Goal: Transaction & Acquisition: Download file/media

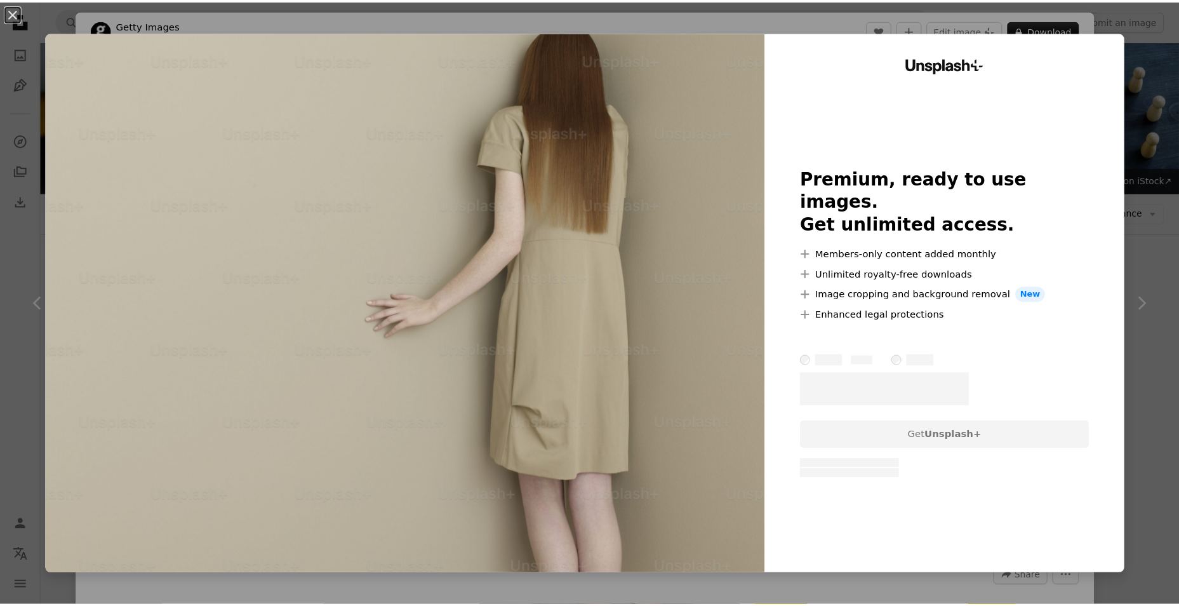
scroll to position [7693, 0]
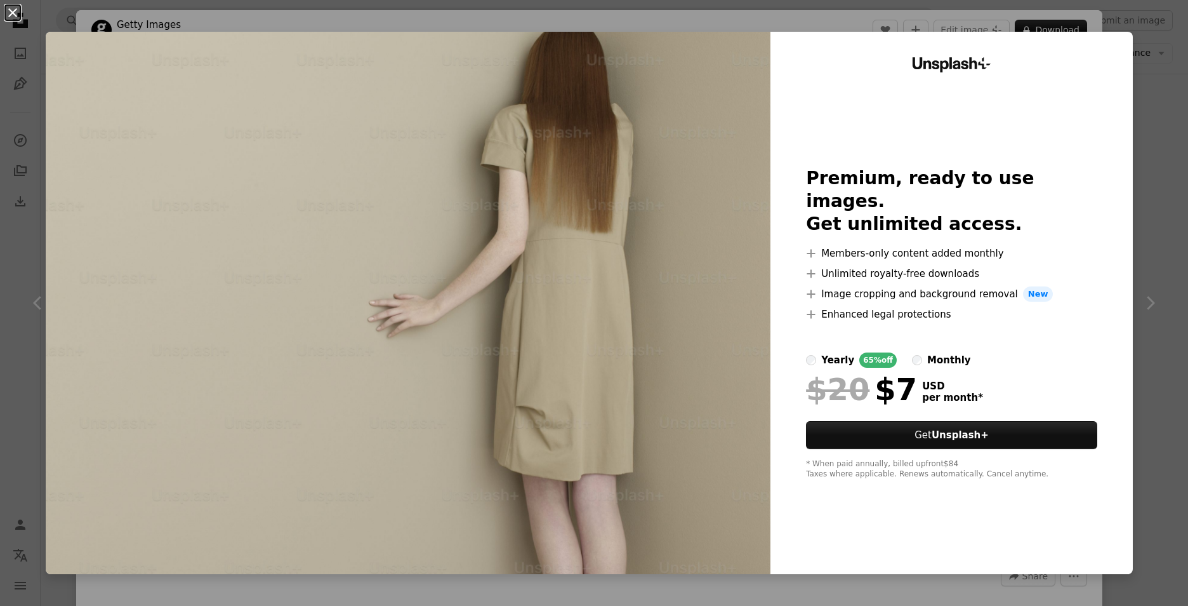
click at [6, 12] on button "An X shape" at bounding box center [12, 12] width 15 height 15
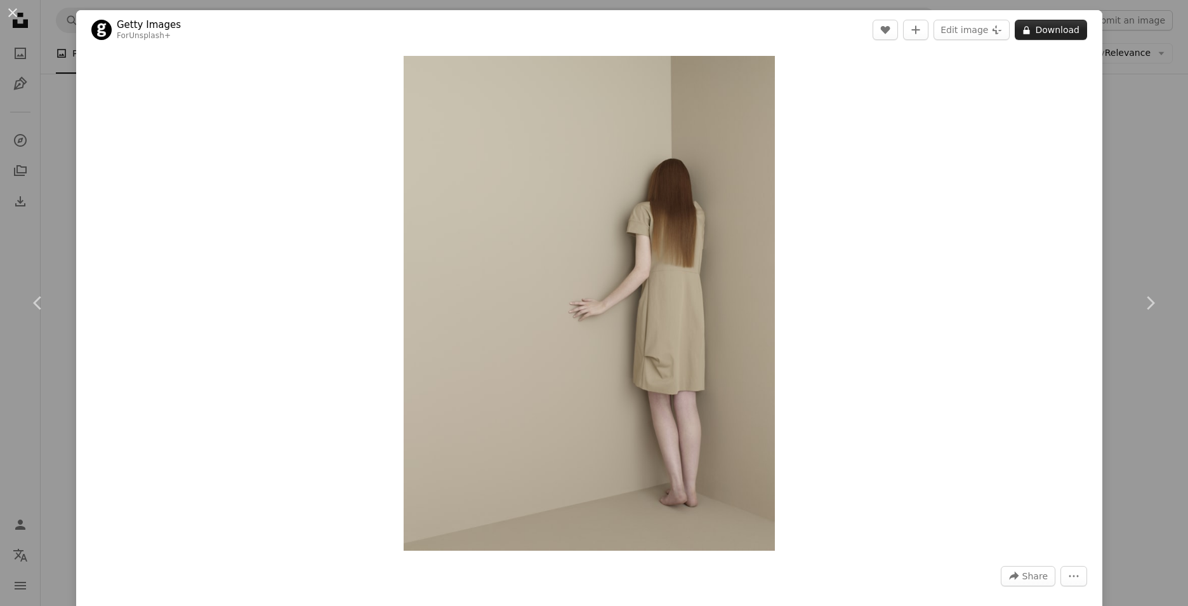
click at [1054, 39] on button "A lock Download" at bounding box center [1051, 30] width 72 height 20
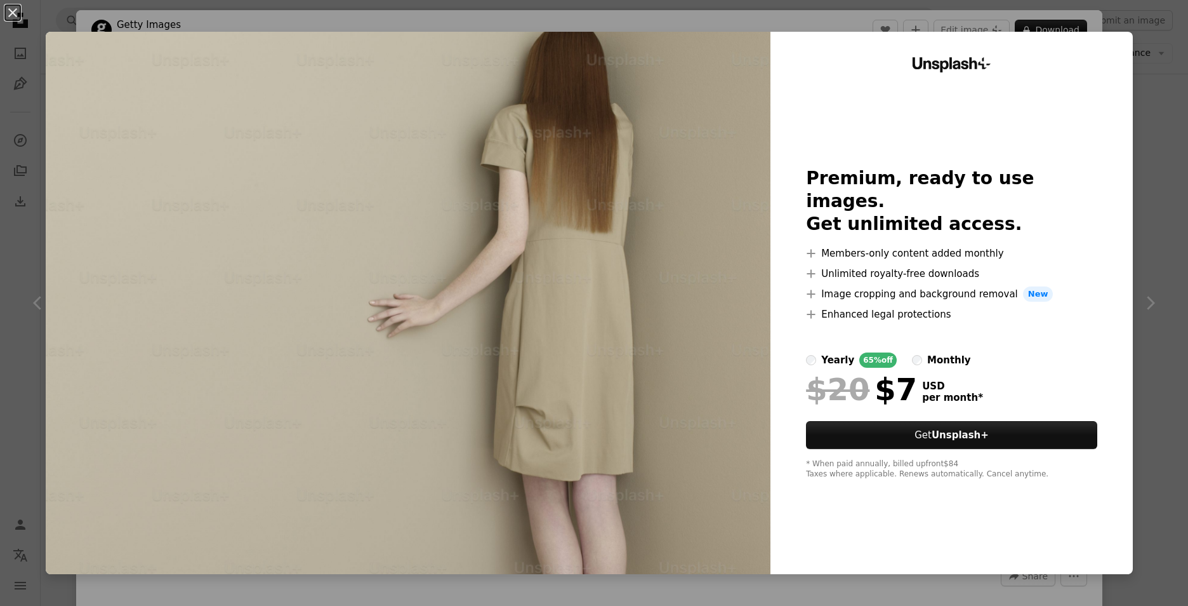
click at [13, 12] on button "An X shape" at bounding box center [12, 12] width 15 height 15
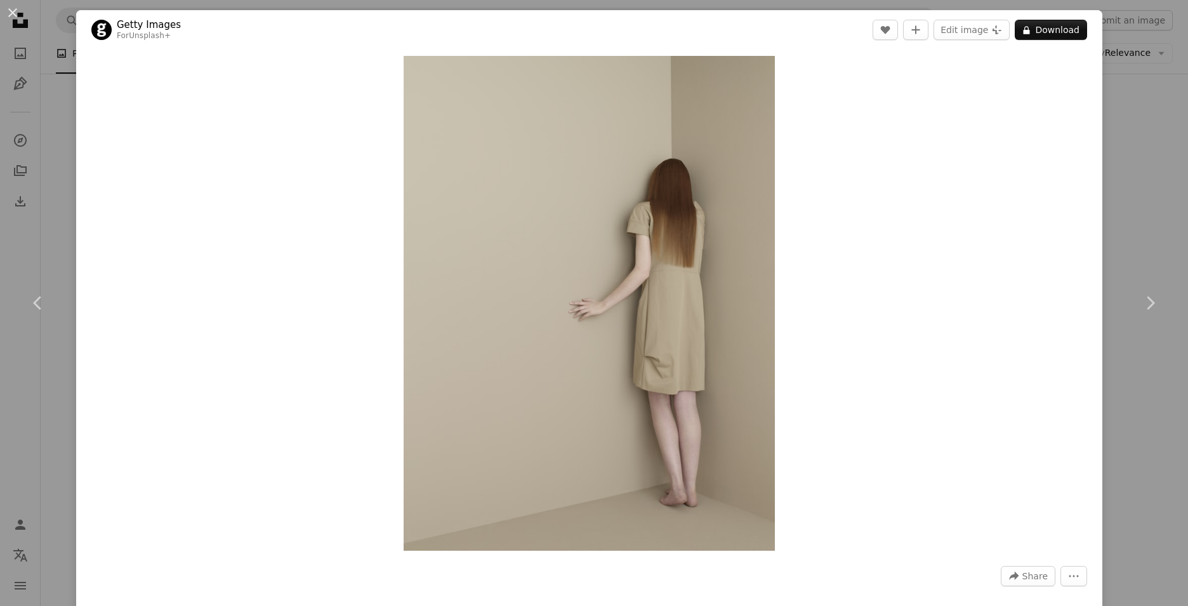
click at [60, 466] on div "An X shape Chevron left Chevron right Getty Images For Unsplash+ A heart A plus…" at bounding box center [594, 303] width 1188 height 606
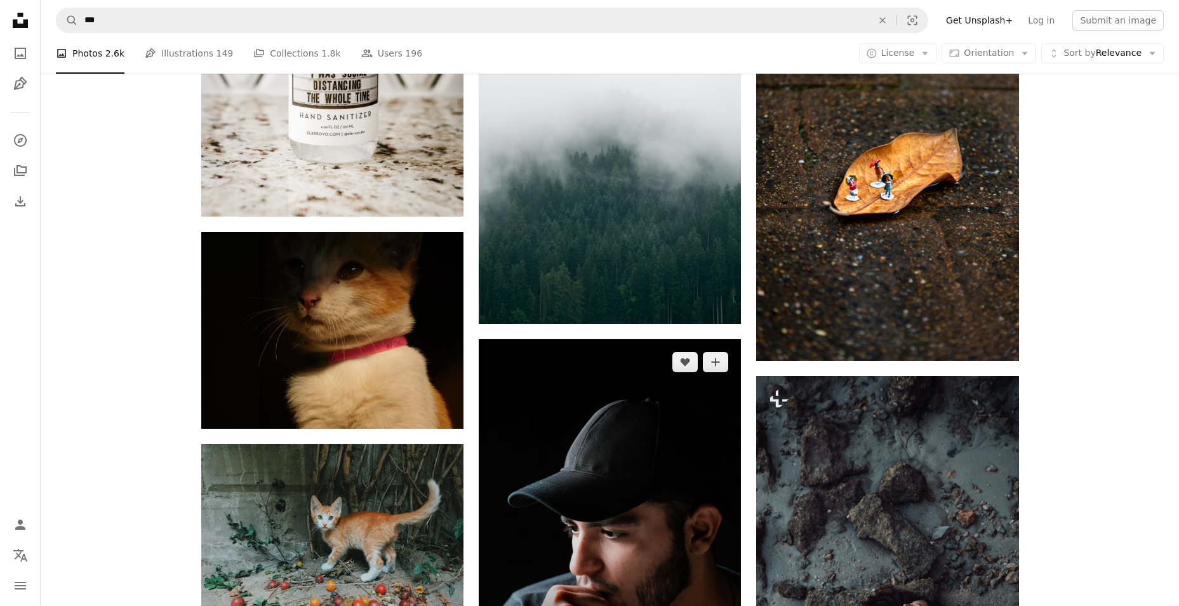
click at [580, 339] on img at bounding box center [610, 503] width 262 height 328
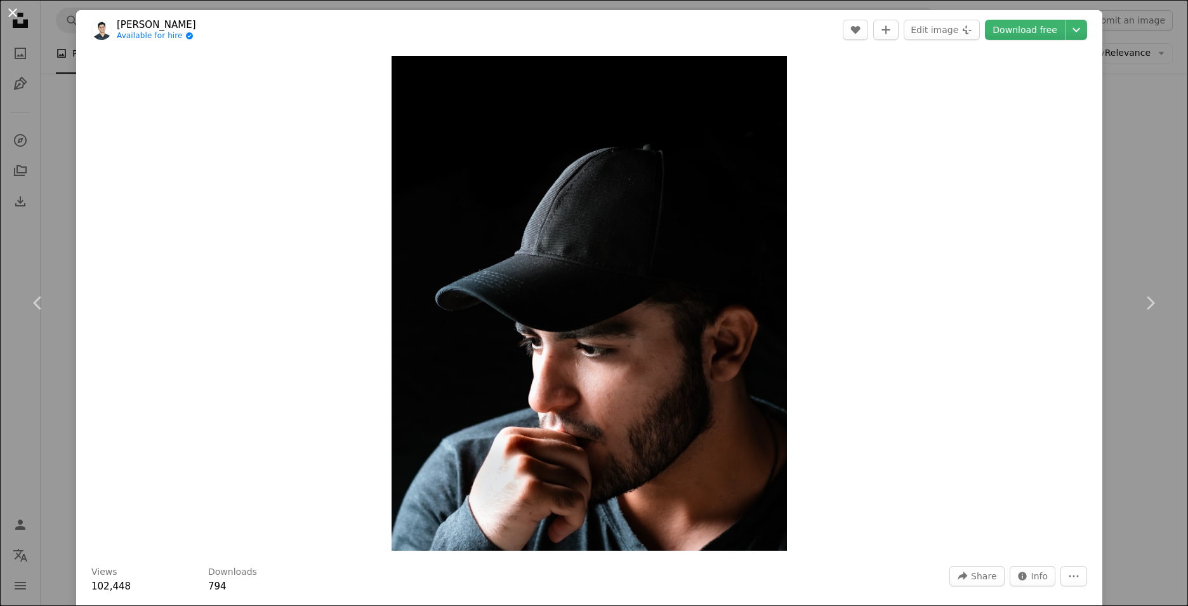
click at [14, 20] on button "An X shape" at bounding box center [12, 12] width 15 height 15
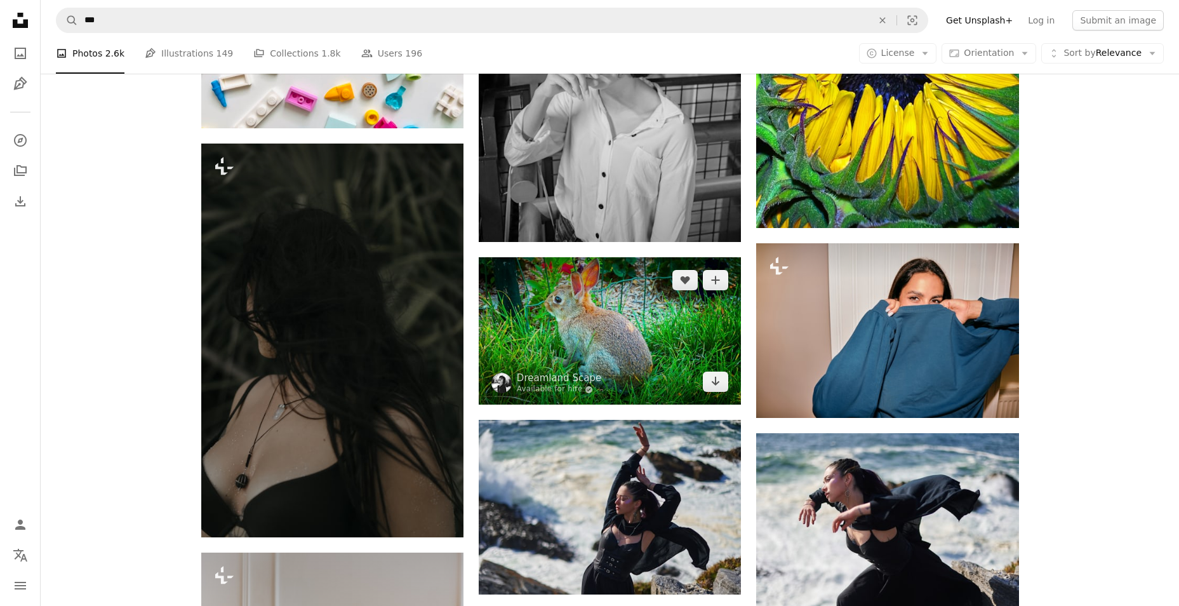
scroll to position [9407, 0]
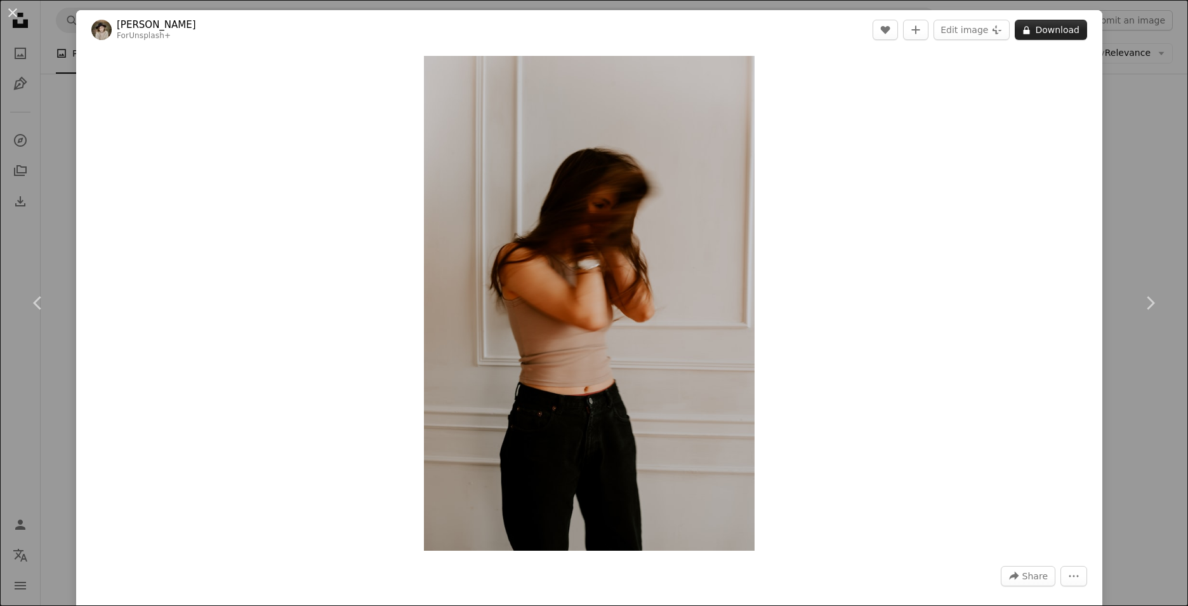
click at [1034, 30] on button "A lock Download" at bounding box center [1051, 30] width 72 height 20
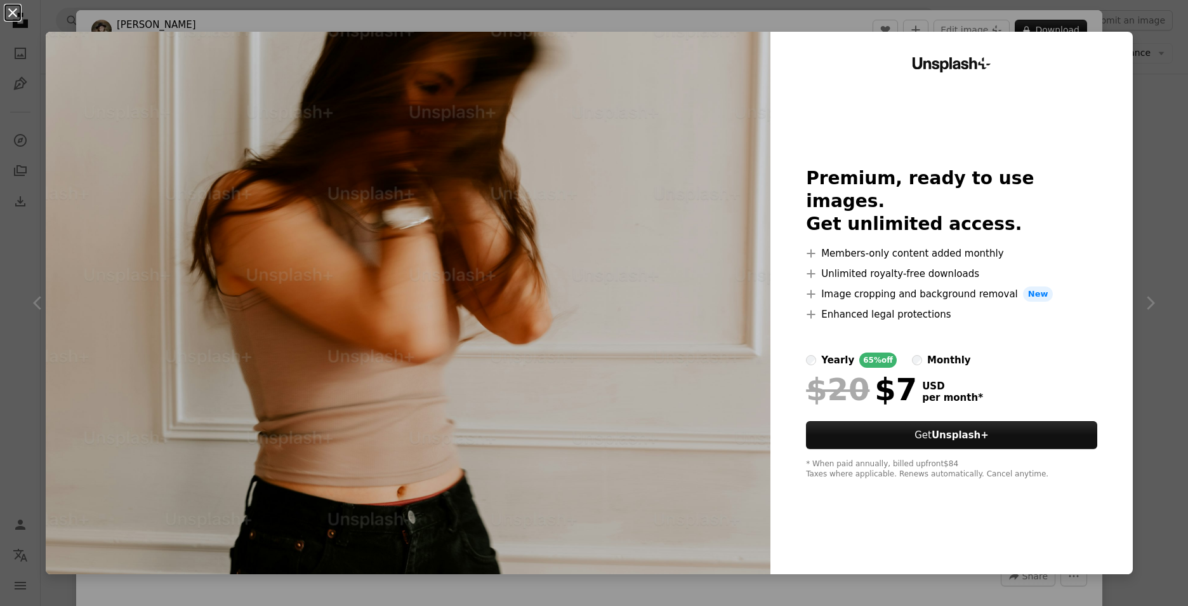
click at [13, 5] on button "An X shape" at bounding box center [12, 12] width 15 height 15
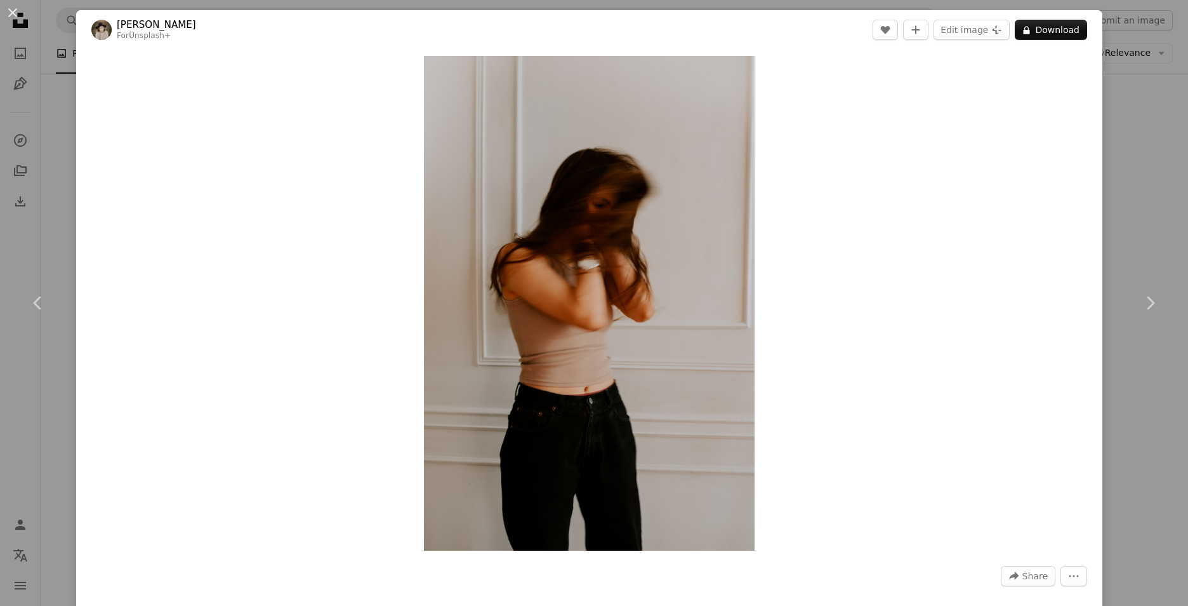
click at [1128, 456] on div "An X shape Chevron left Chevron right [PERSON_NAME] For Unsplash+ A heart A plu…" at bounding box center [594, 303] width 1188 height 606
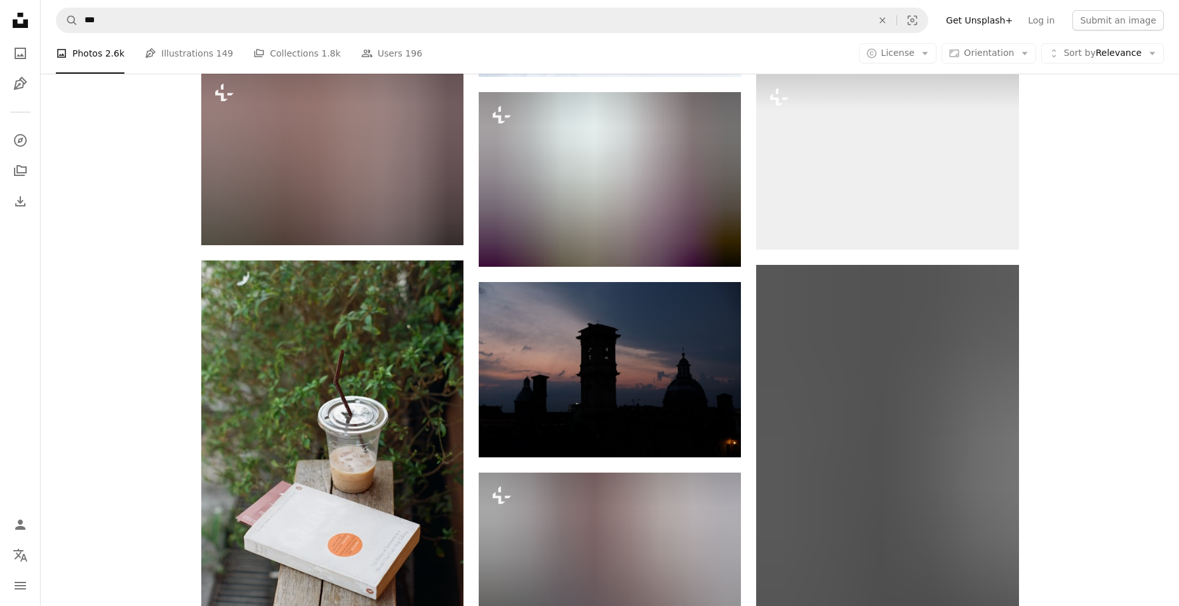
scroll to position [18295, 0]
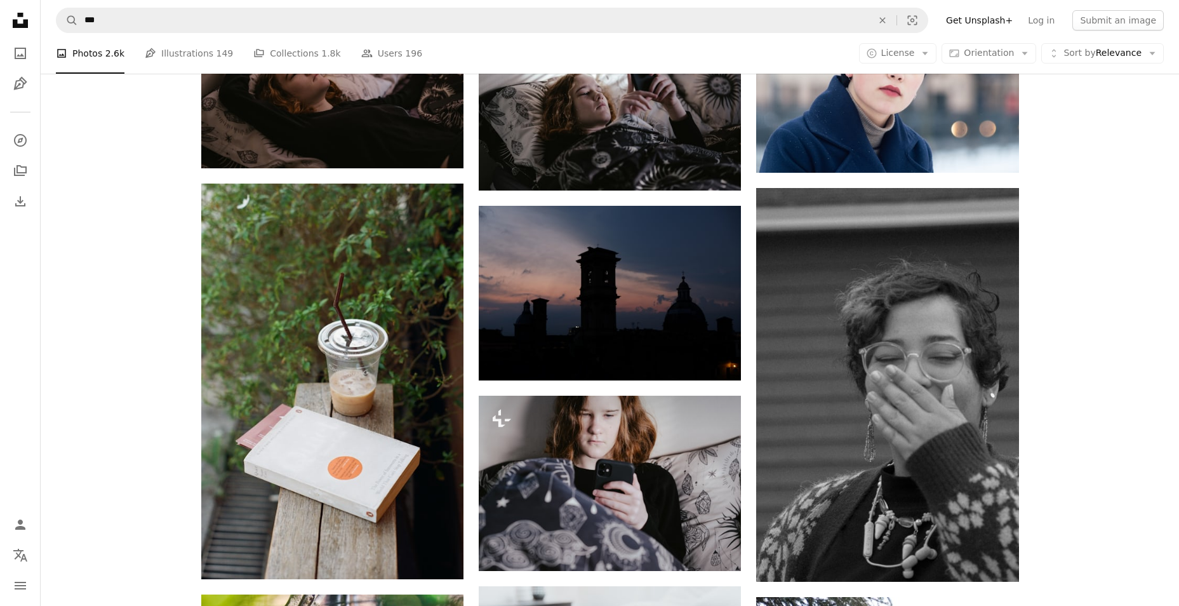
drag, startPoint x: 1178, startPoint y: 535, endPoint x: 1182, endPoint y: 553, distance: 18.9
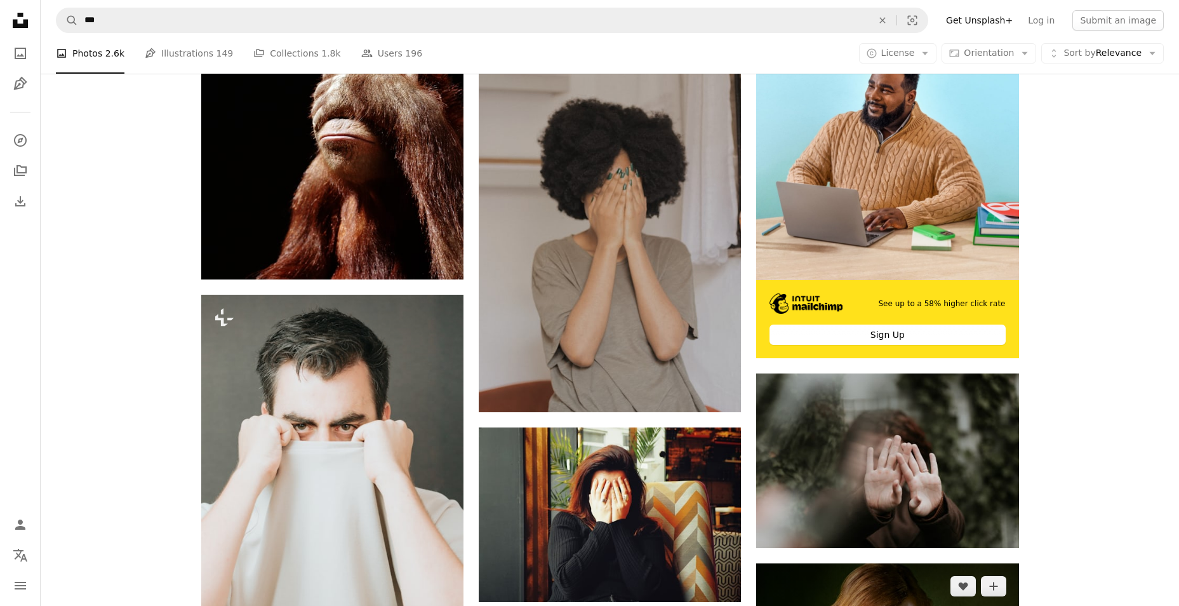
scroll to position [317, 0]
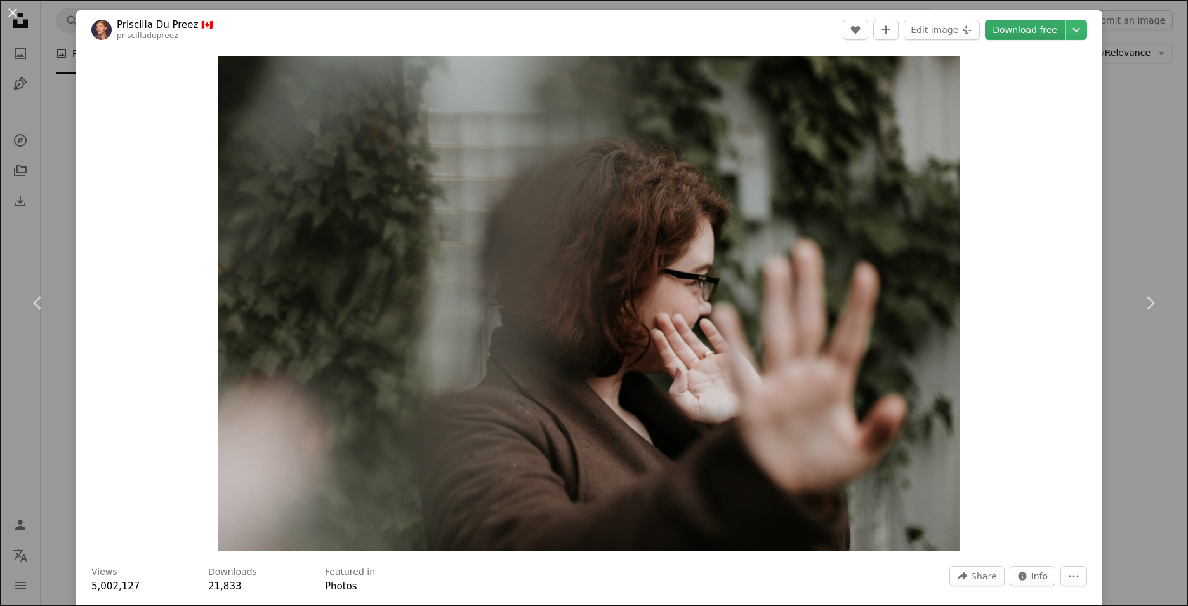
click at [1028, 38] on link "Download free" at bounding box center [1025, 30] width 80 height 20
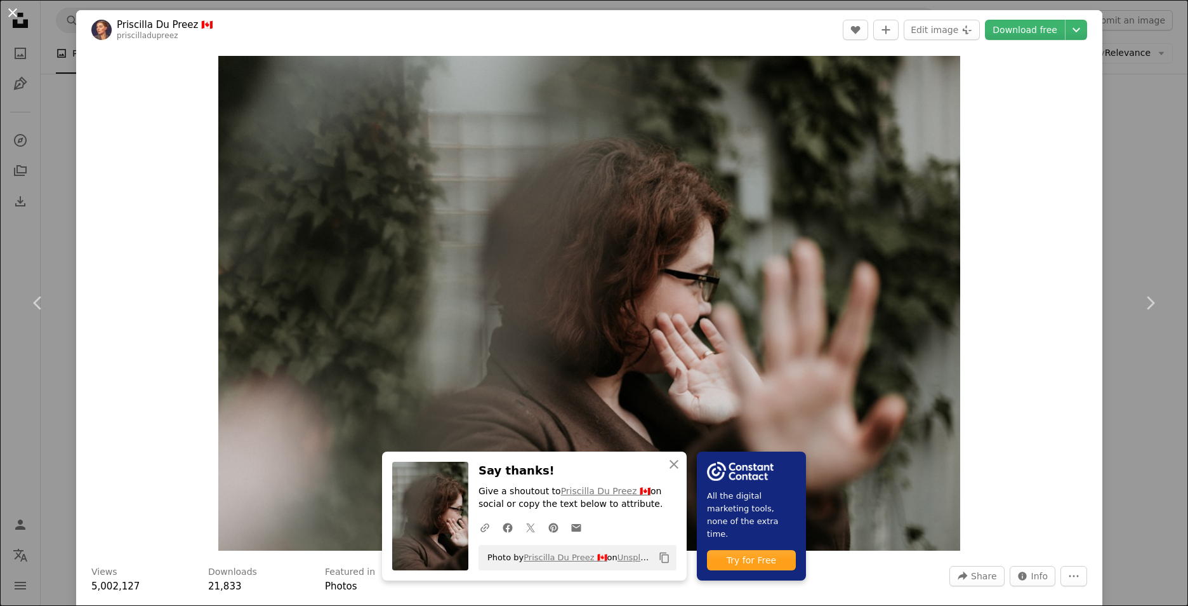
click at [9, 14] on button "An X shape" at bounding box center [12, 12] width 15 height 15
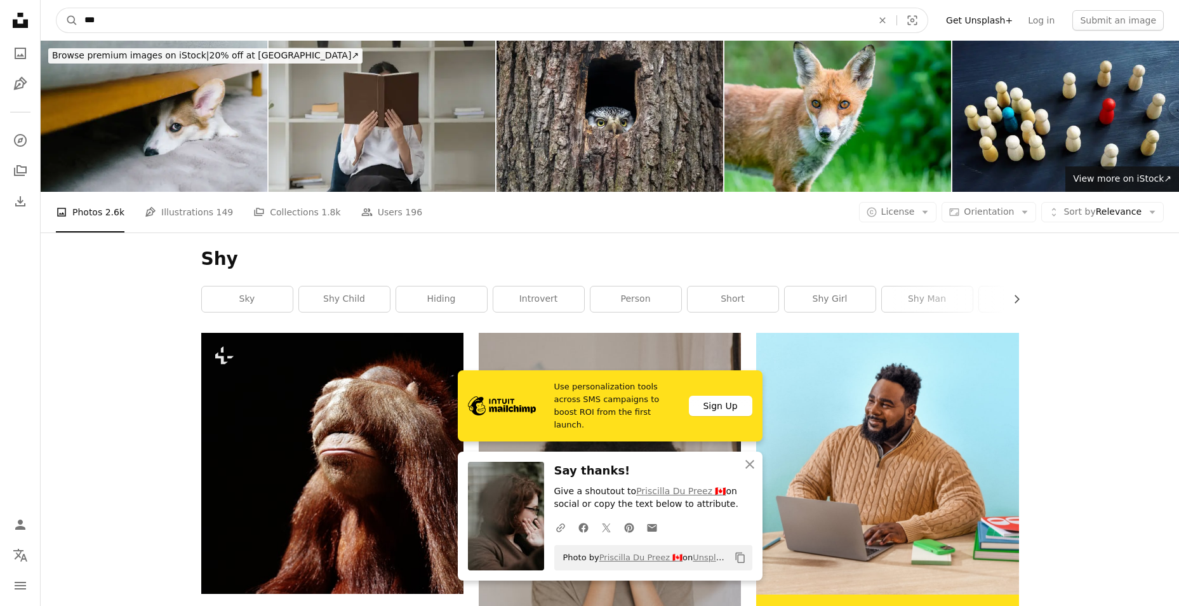
click at [210, 25] on input "***" at bounding box center [473, 20] width 790 height 24
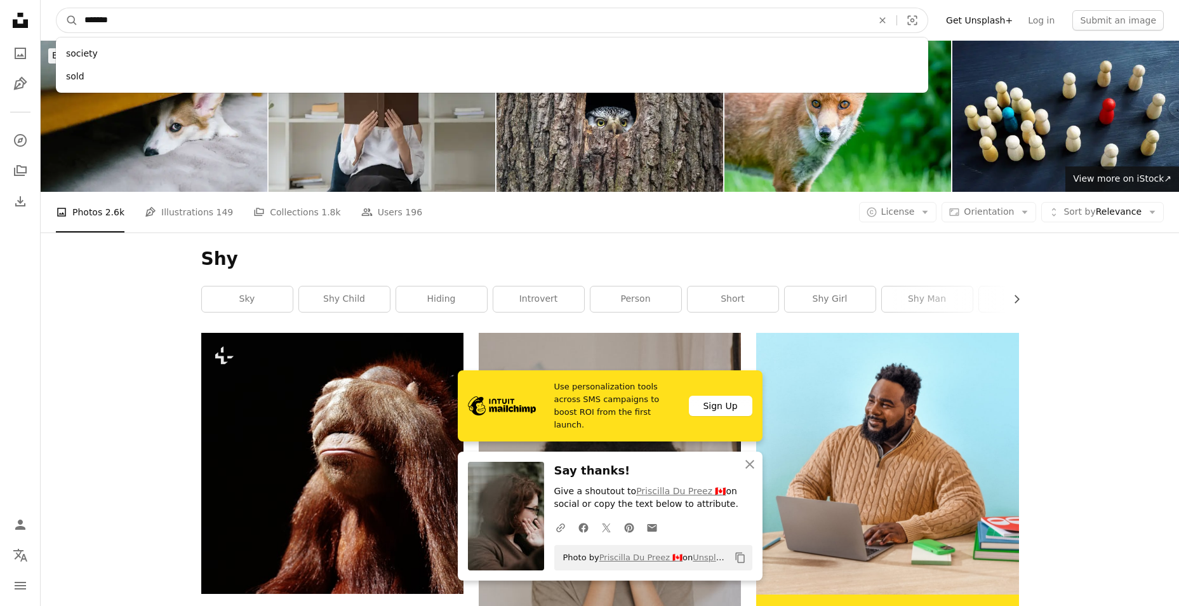
type input "********"
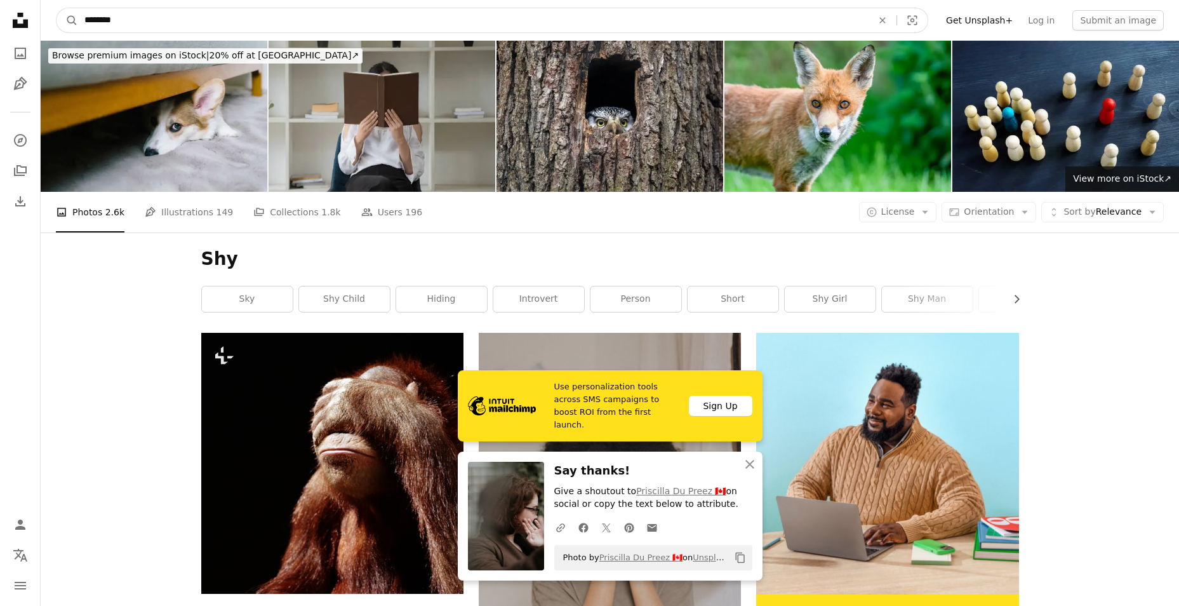
click button "A magnifying glass" at bounding box center [68, 20] width 22 height 24
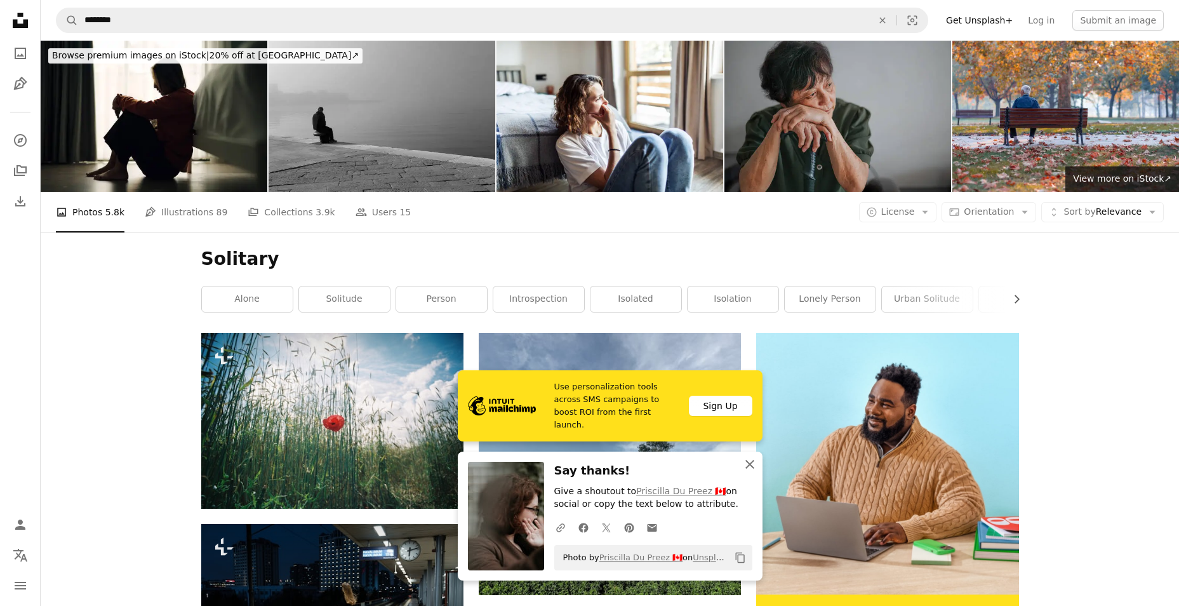
click at [752, 460] on icon "An X shape" at bounding box center [749, 463] width 15 height 15
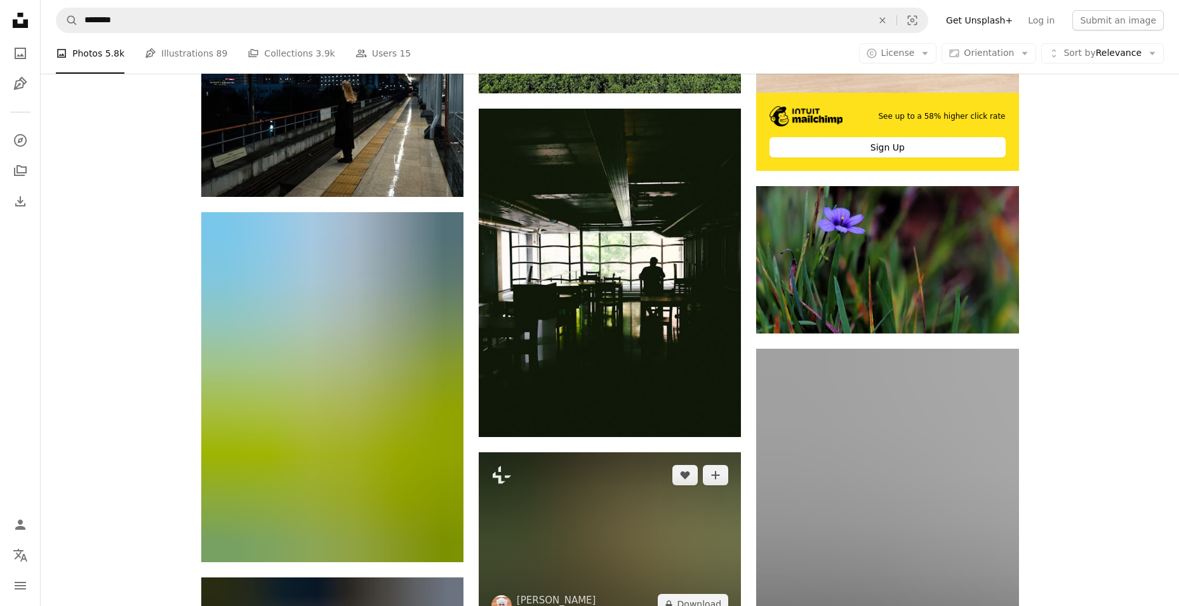
scroll to position [508, 0]
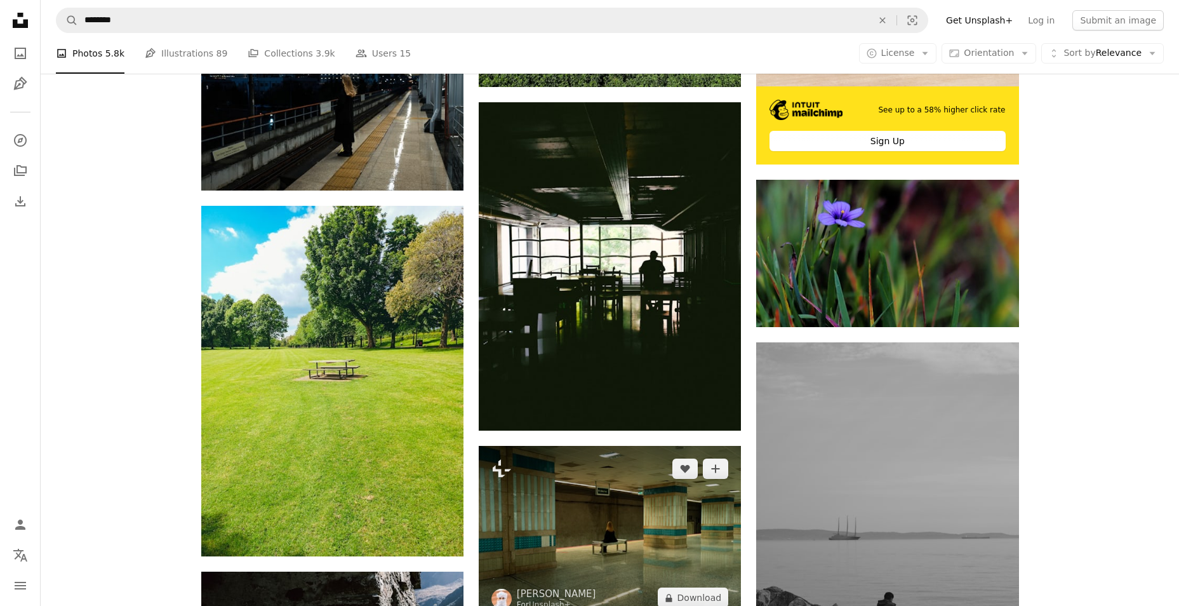
click at [696, 446] on img at bounding box center [610, 533] width 262 height 175
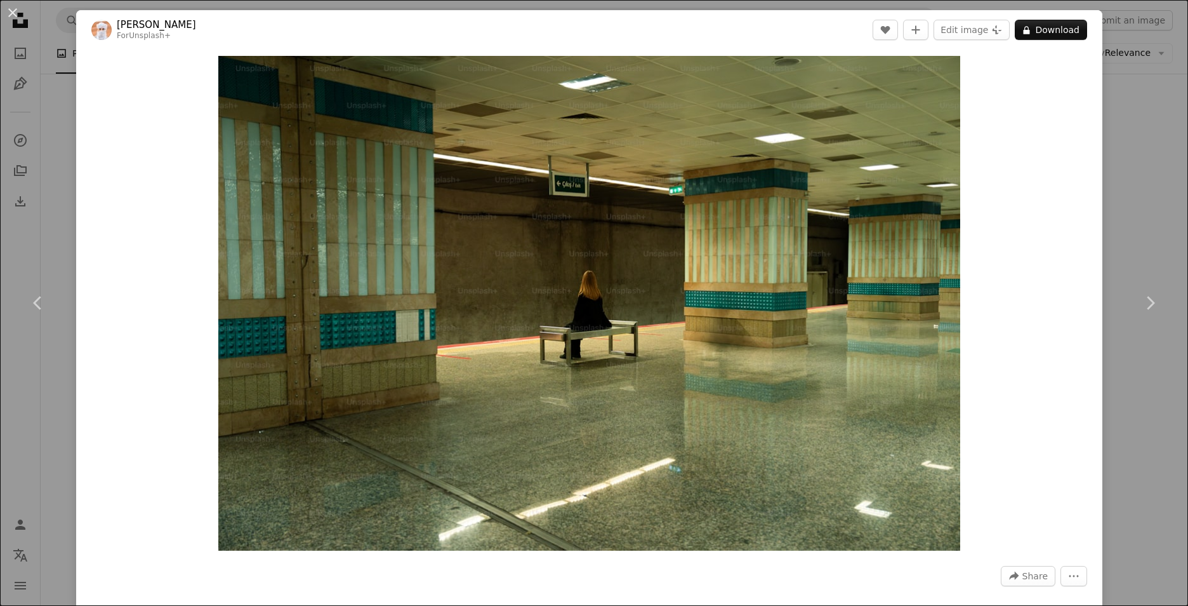
click at [1113, 239] on div "An X shape Chevron left Chevron right Ahmed For Unsplash+ A heart A plus sign E…" at bounding box center [594, 303] width 1188 height 606
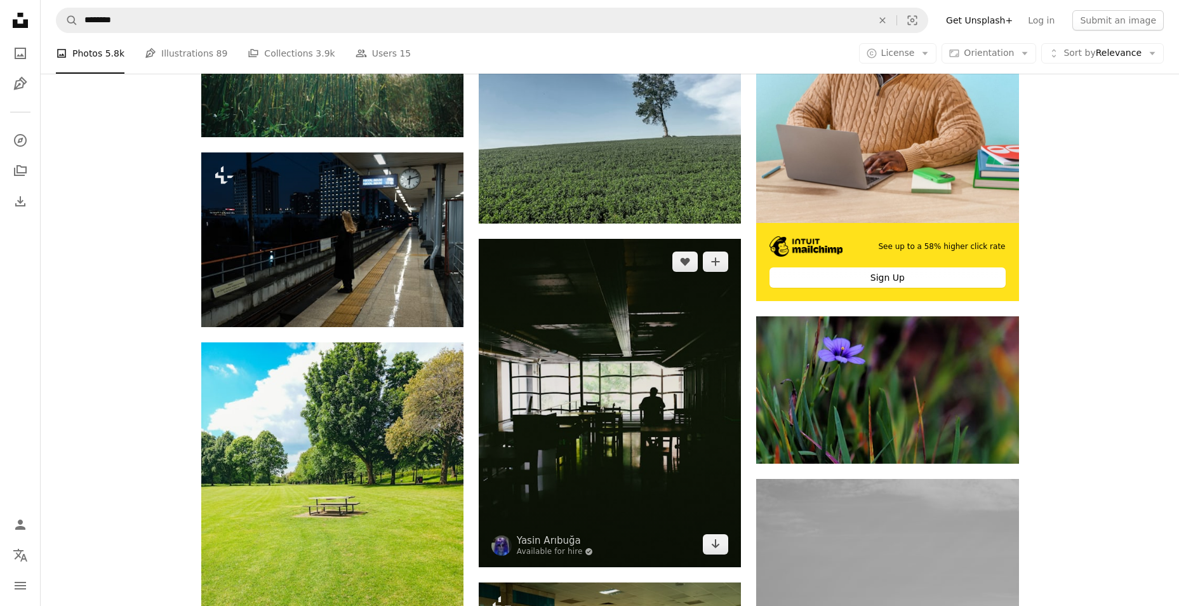
scroll to position [317, 0]
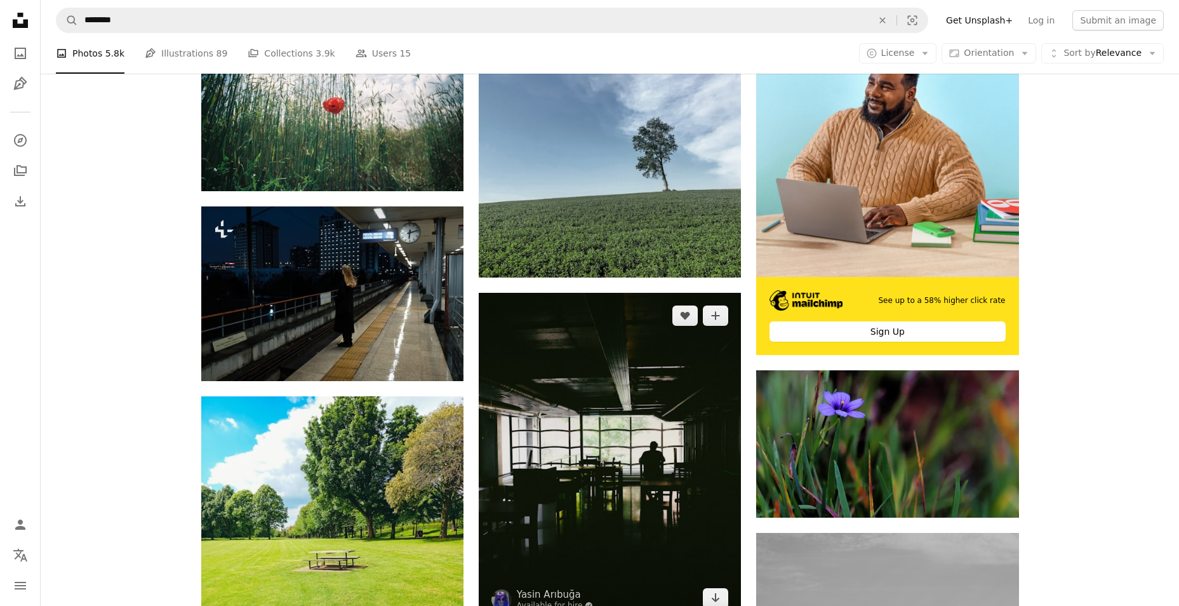
click at [712, 293] on img at bounding box center [610, 457] width 262 height 328
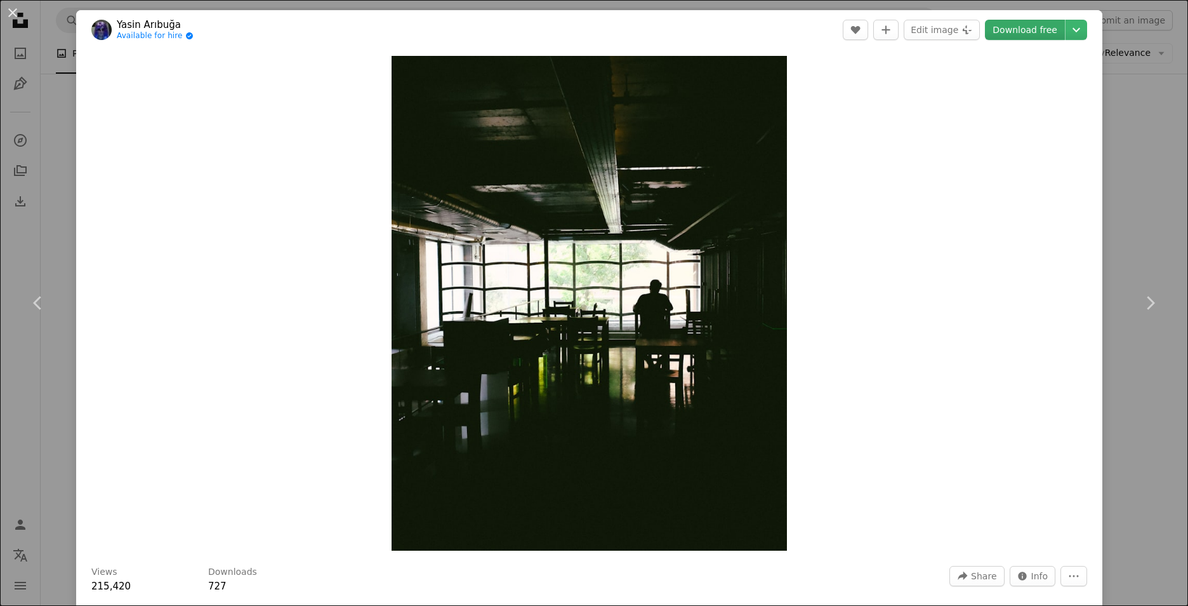
click at [1017, 27] on link "Download free" at bounding box center [1025, 30] width 80 height 20
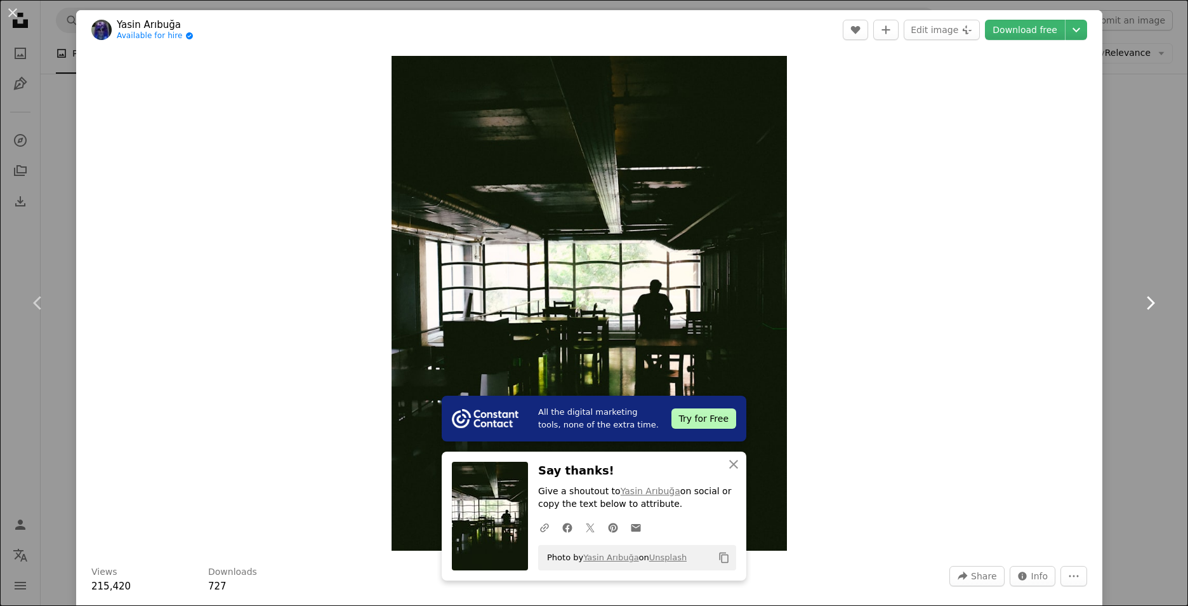
click at [1166, 262] on link "Chevron right" at bounding box center [1150, 303] width 76 height 122
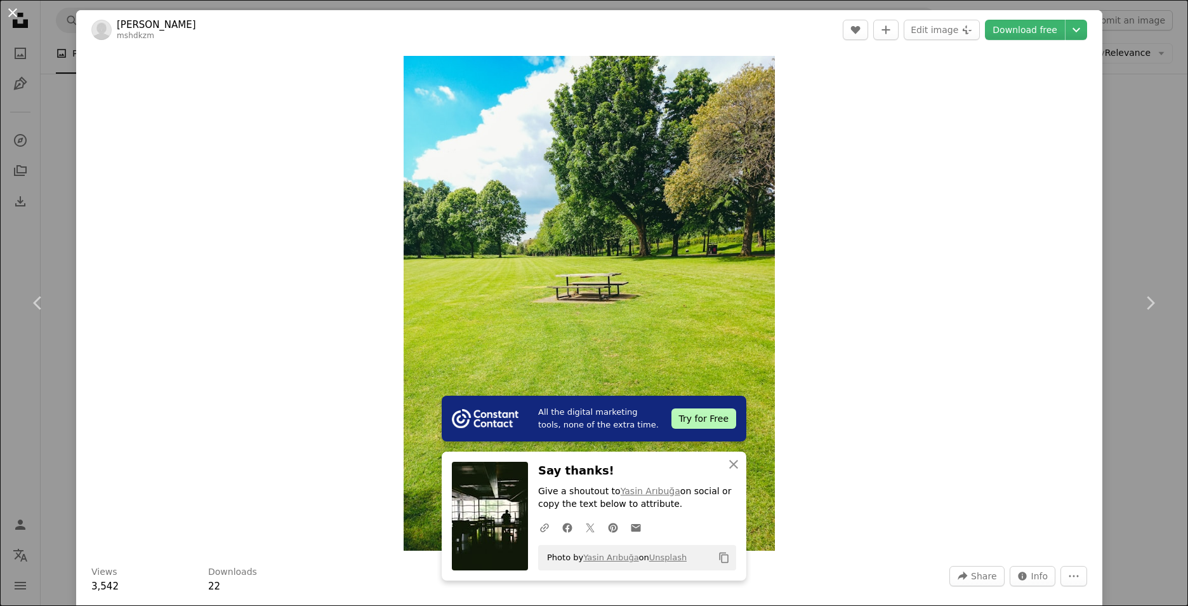
click at [13, 20] on button "An X shape" at bounding box center [12, 12] width 15 height 15
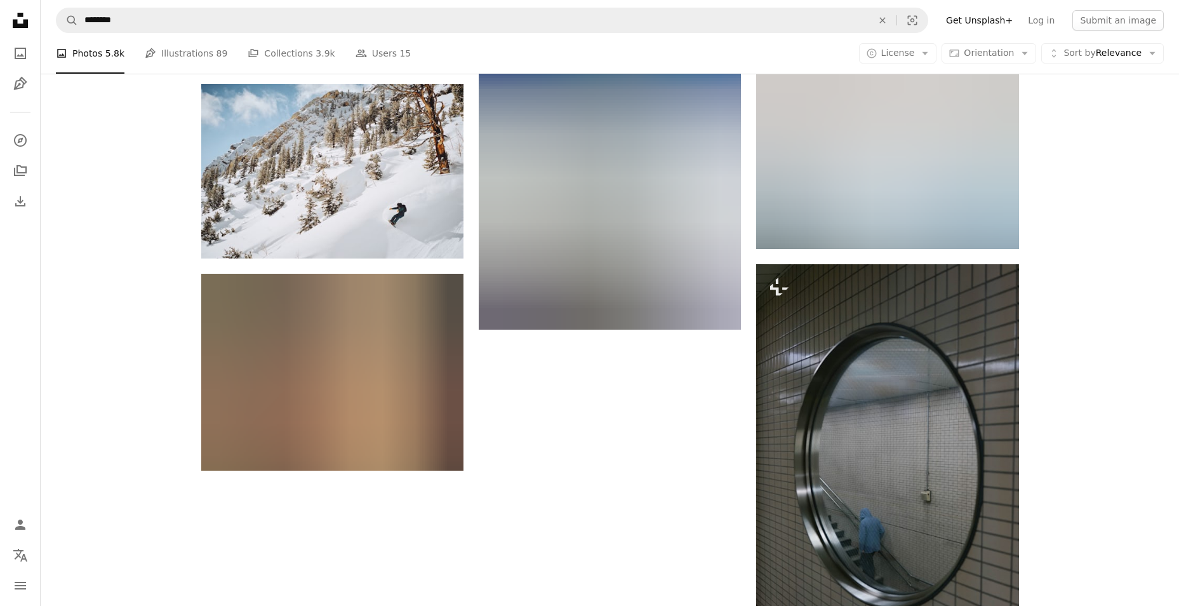
scroll to position [1583, 0]
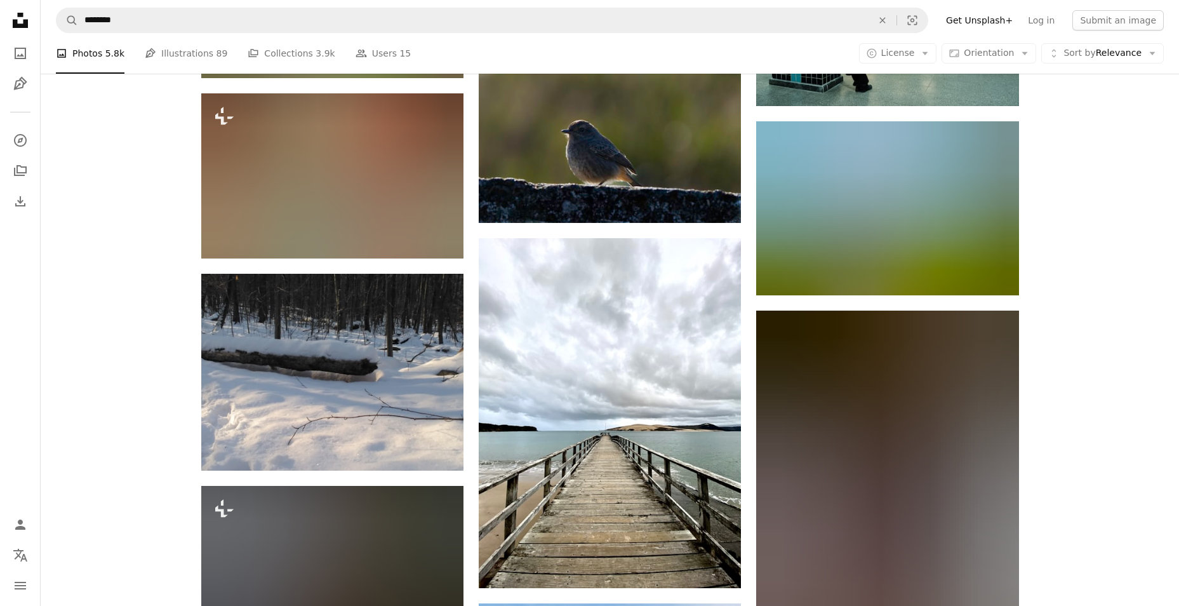
scroll to position [5964, 0]
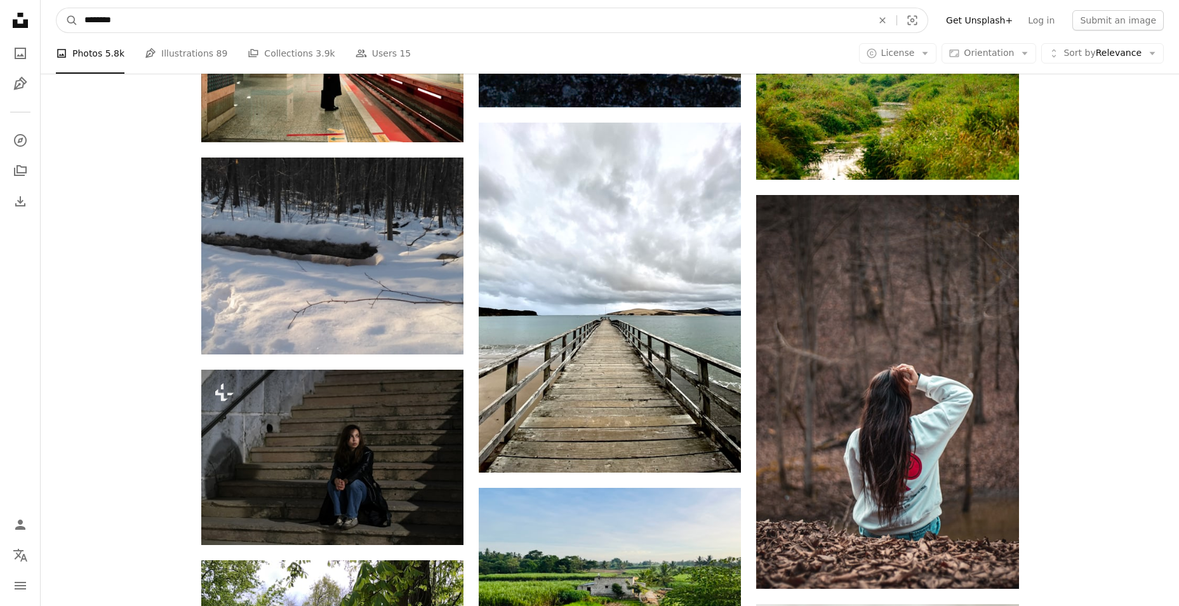
click at [256, 20] on input "********" at bounding box center [473, 20] width 790 height 24
type input "*"
type input "**********"
click button "A magnifying glass" at bounding box center [68, 20] width 22 height 24
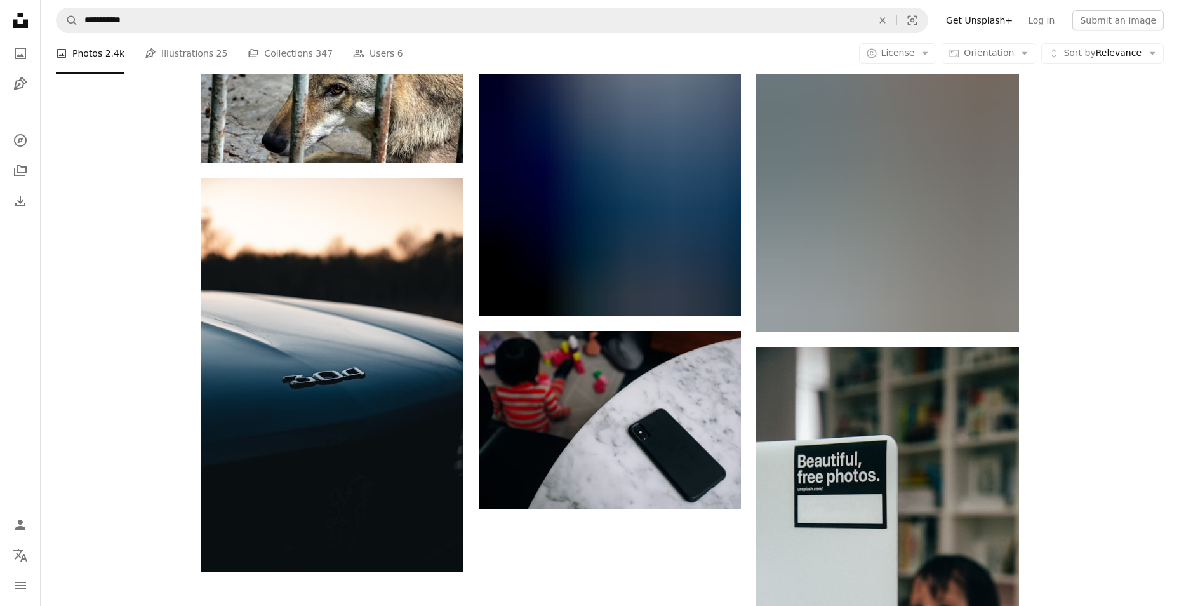
scroll to position [2071, 0]
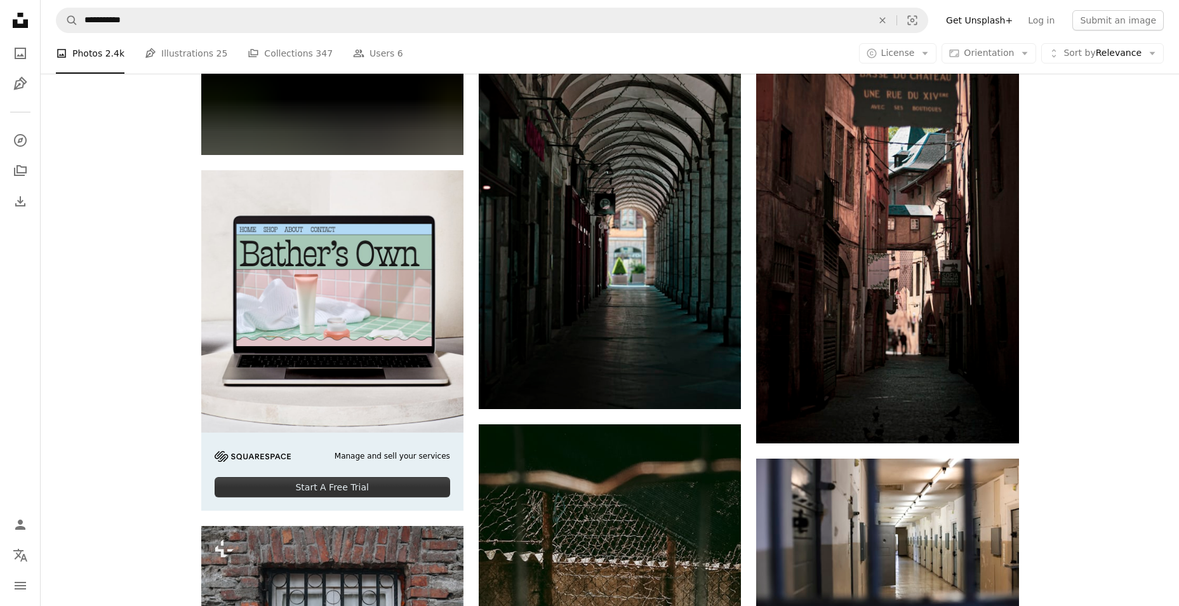
scroll to position [2896, 0]
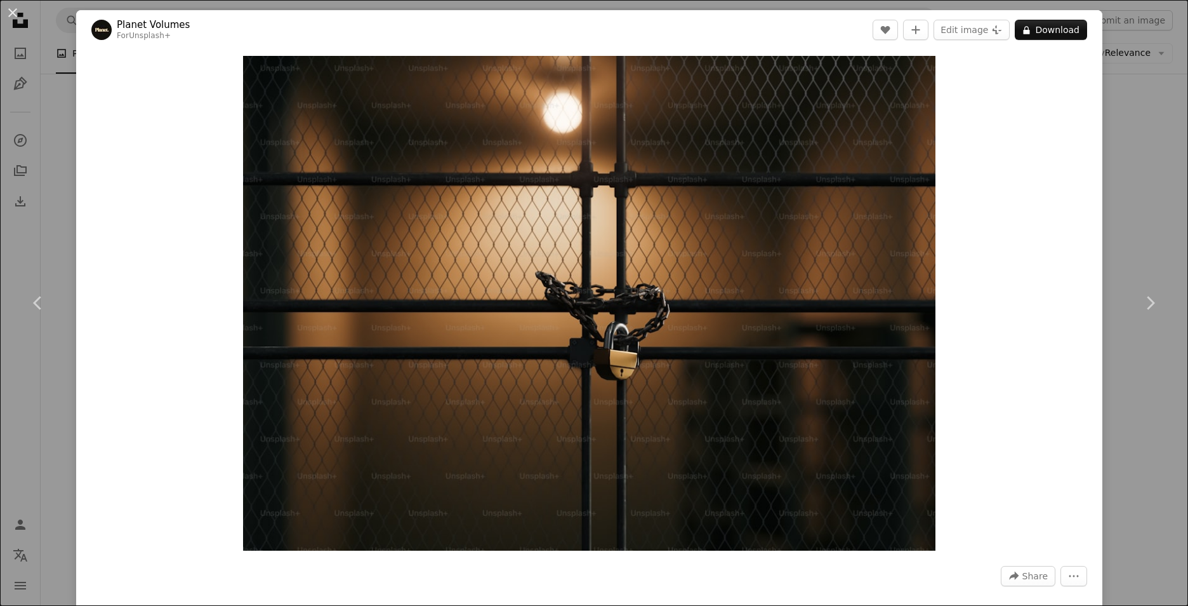
click at [1142, 163] on div "An X shape Chevron left Chevron right Planet Volumes For Unsplash+ A heart A pl…" at bounding box center [594, 303] width 1188 height 606
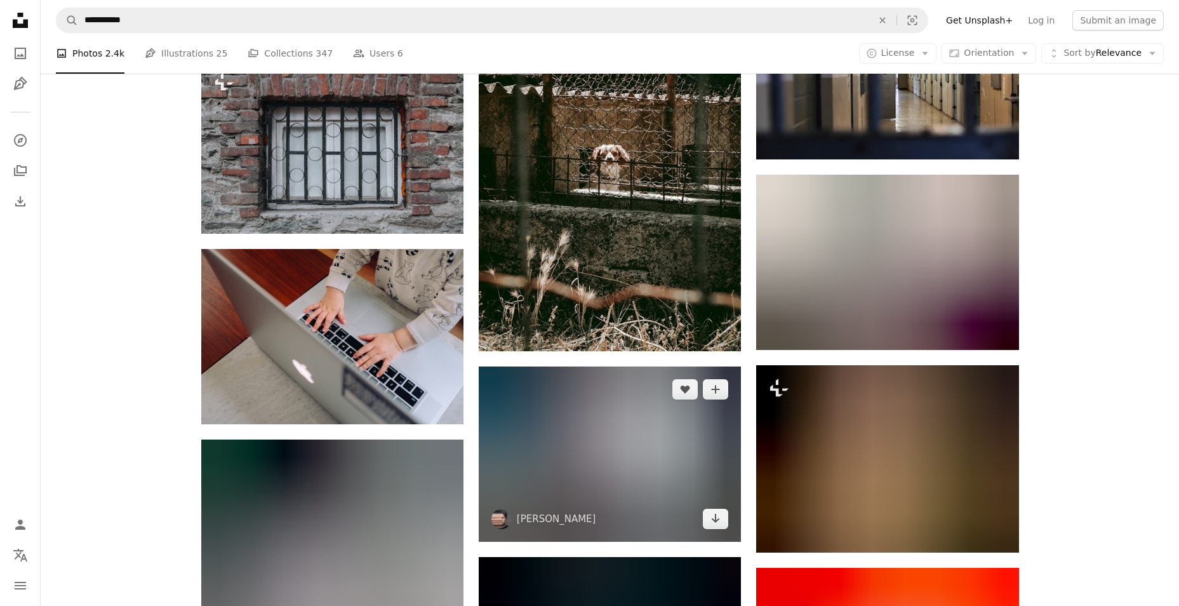
scroll to position [3341, 0]
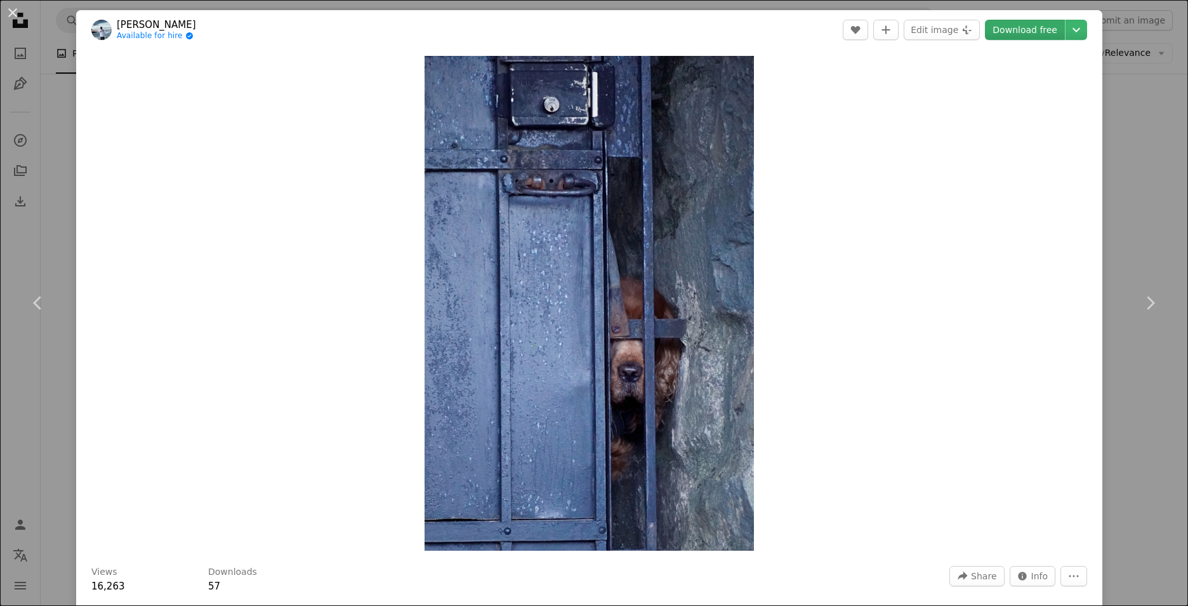
click at [1026, 35] on link "Download free" at bounding box center [1025, 30] width 80 height 20
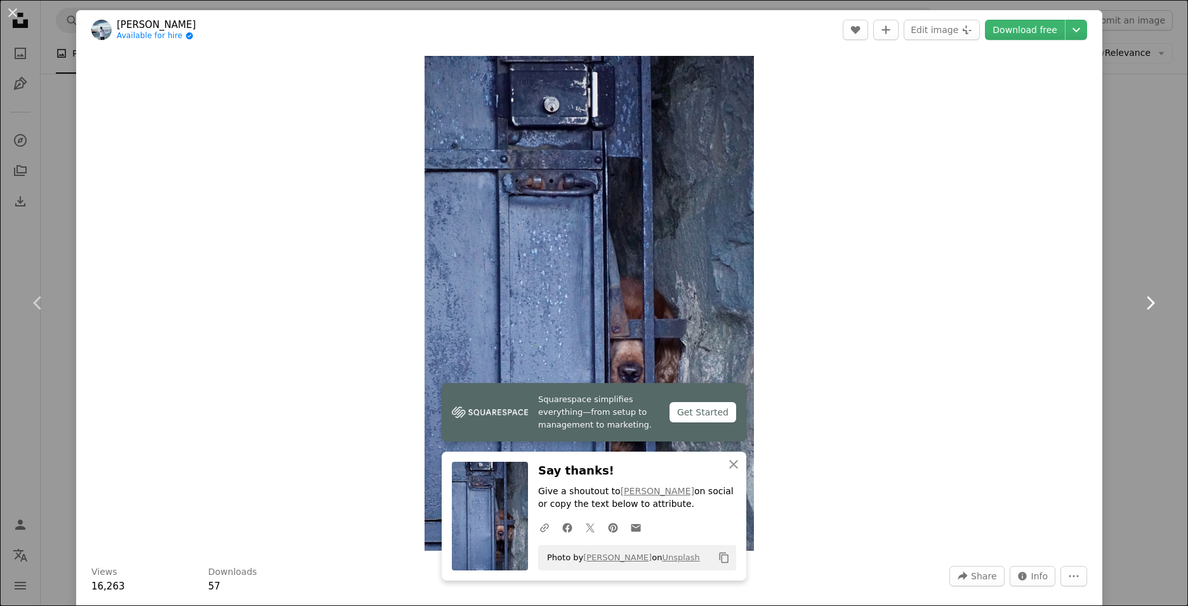
click at [1119, 342] on link "Chevron right" at bounding box center [1150, 303] width 76 height 122
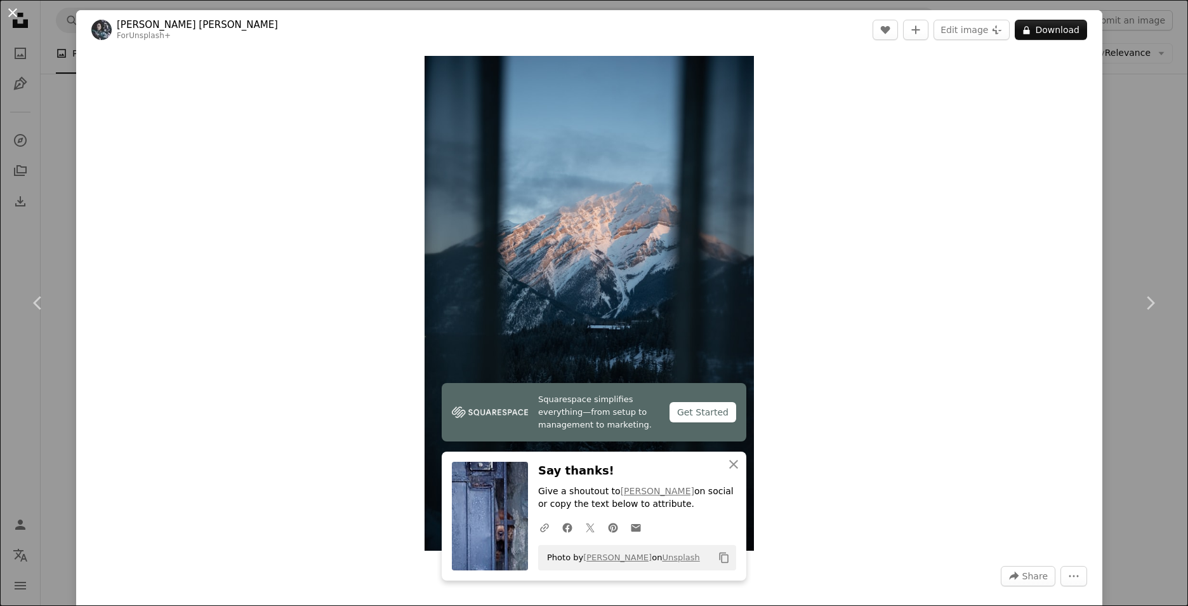
click at [12, 14] on button "An X shape" at bounding box center [12, 12] width 15 height 15
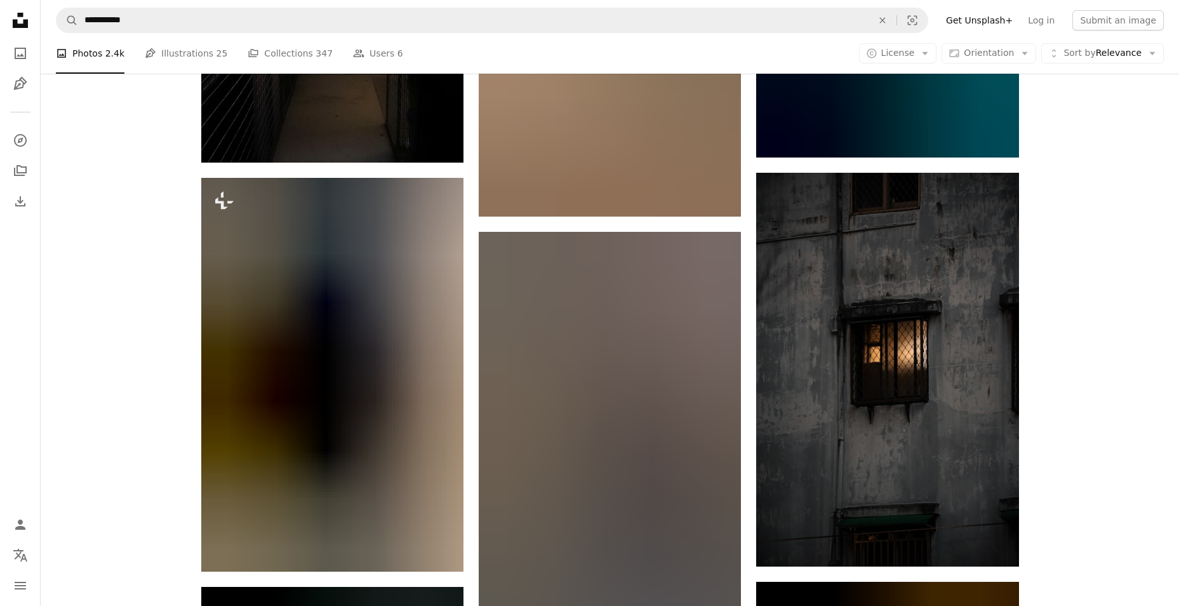
scroll to position [10387, 0]
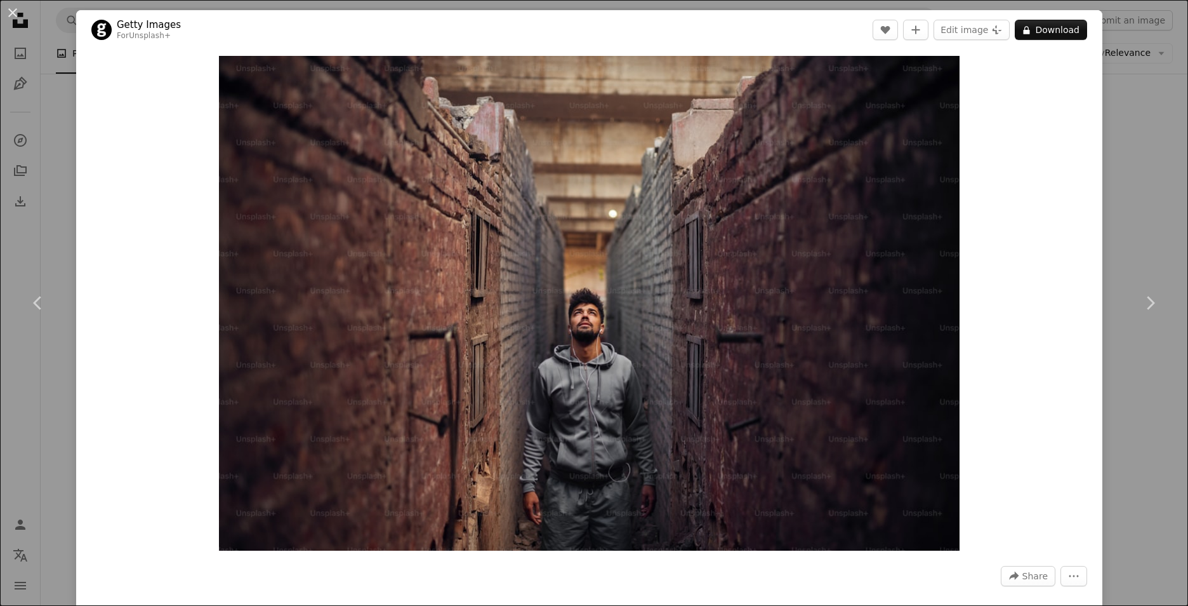
click at [1139, 214] on div "An X shape Chevron left Chevron right Getty Images For Unsplash+ A heart A plus…" at bounding box center [594, 303] width 1188 height 606
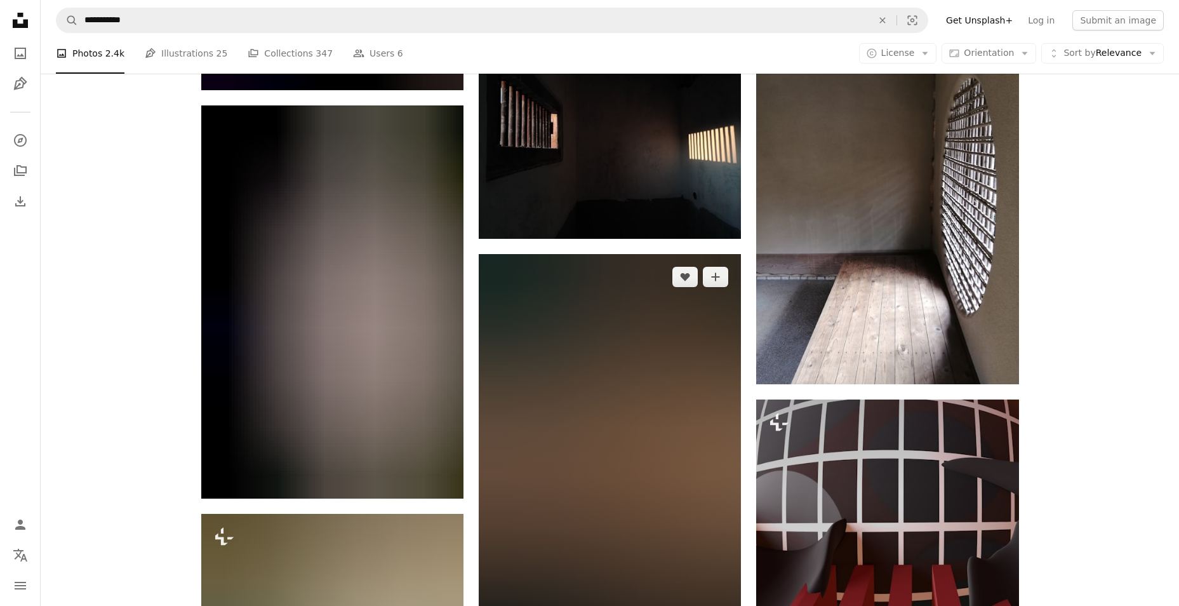
scroll to position [12673, 0]
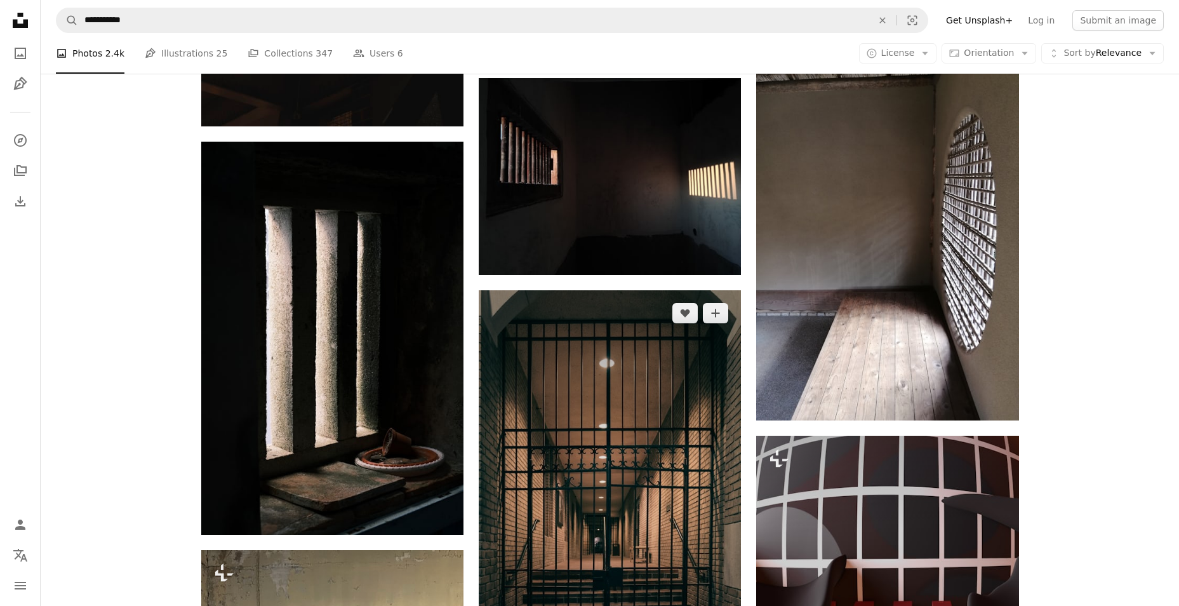
click at [643, 344] on img at bounding box center [610, 486] width 262 height 393
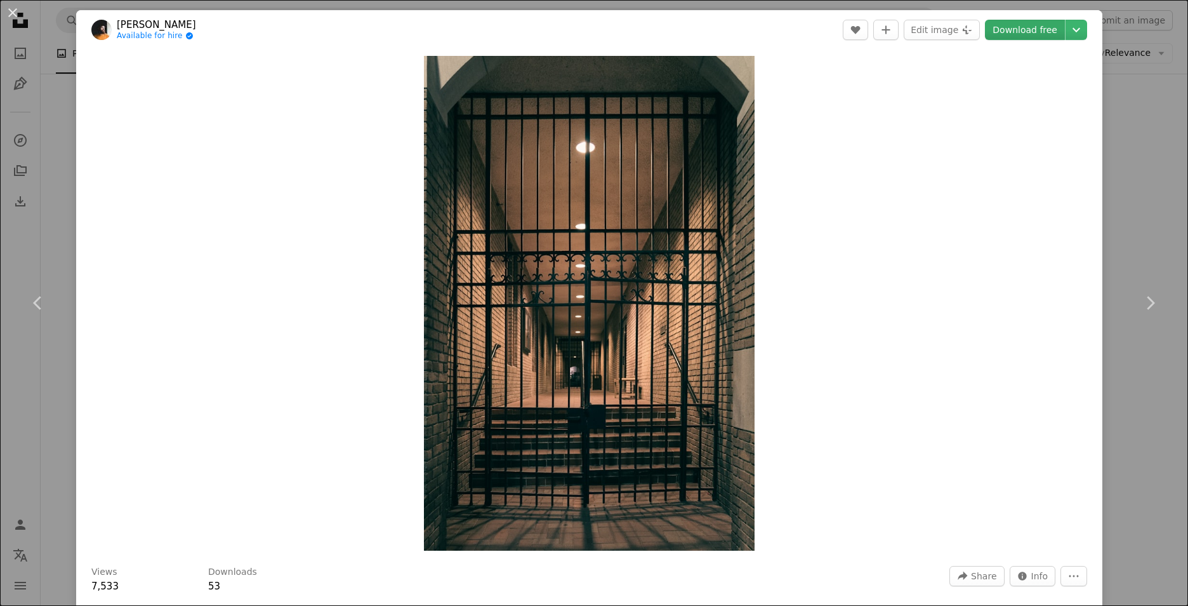
click at [1023, 29] on link "Download free" at bounding box center [1025, 30] width 80 height 20
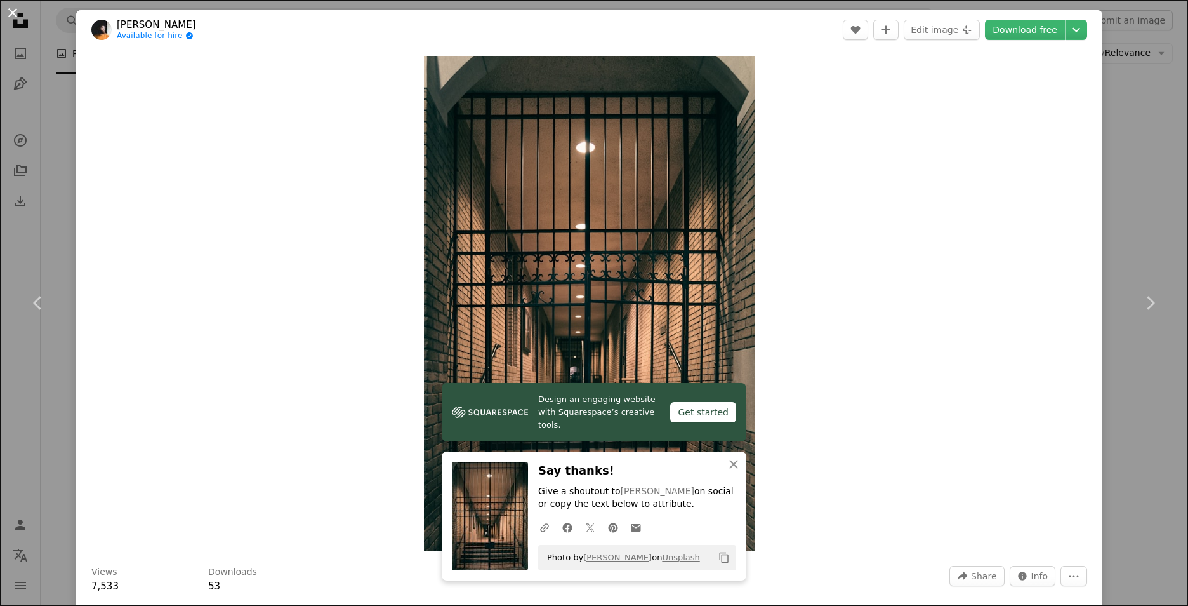
click at [17, 9] on button "An X shape" at bounding box center [12, 12] width 15 height 15
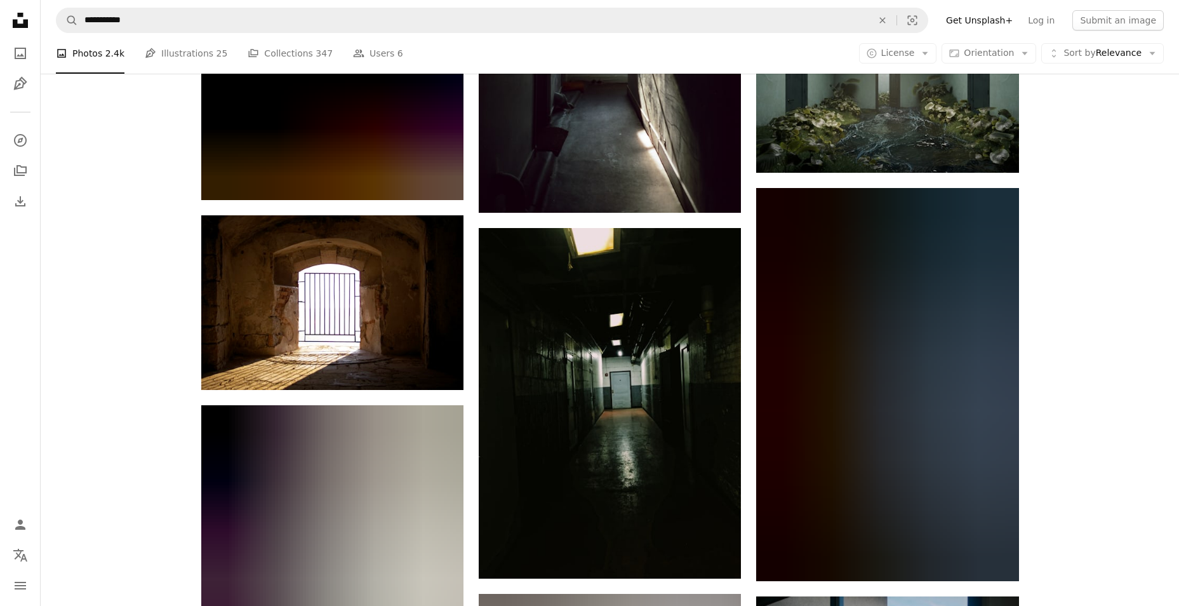
scroll to position [19529, 0]
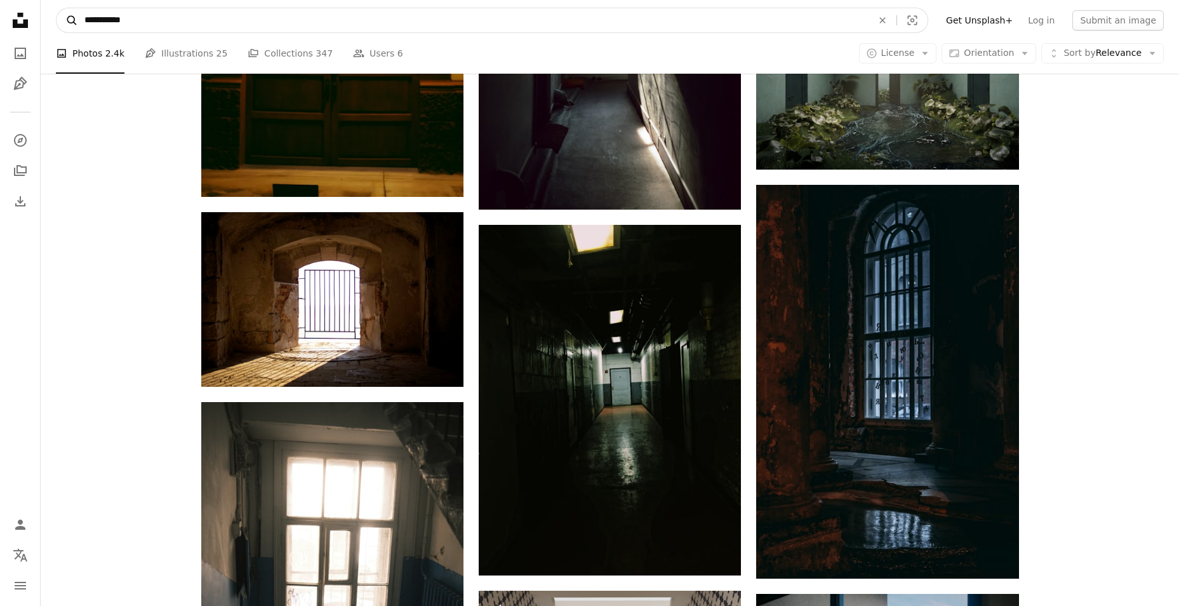
drag, startPoint x: 179, startPoint y: 17, endPoint x: 72, endPoint y: 25, distance: 106.9
click at [72, 25] on form "**********" at bounding box center [492, 20] width 872 height 25
type input "******"
click button "A magnifying glass" at bounding box center [68, 20] width 22 height 24
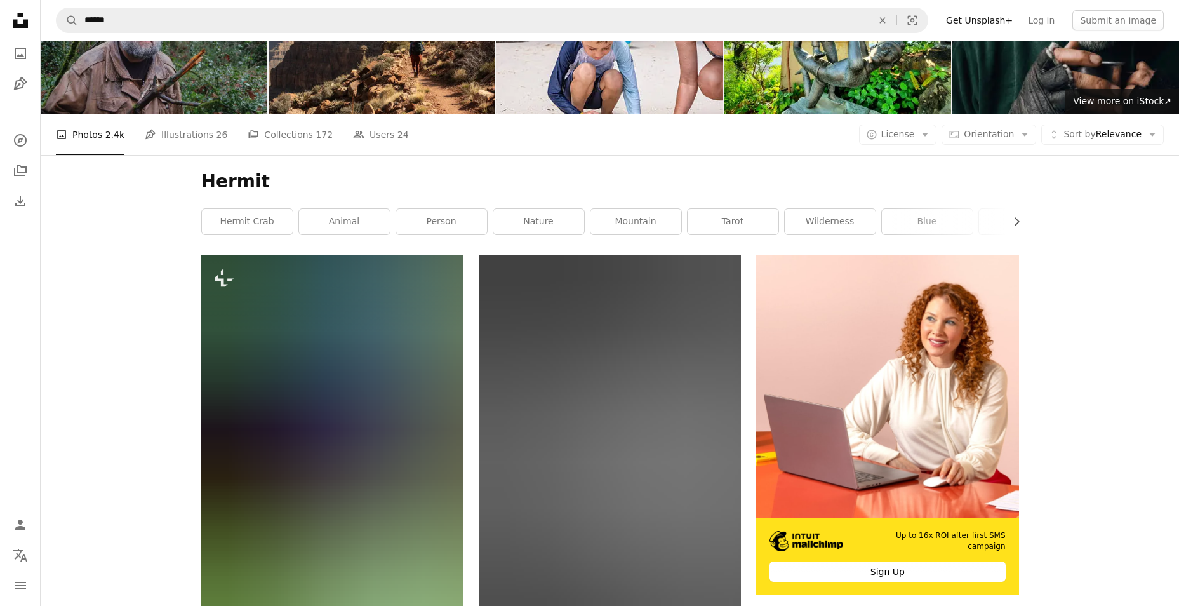
scroll to position [63, 0]
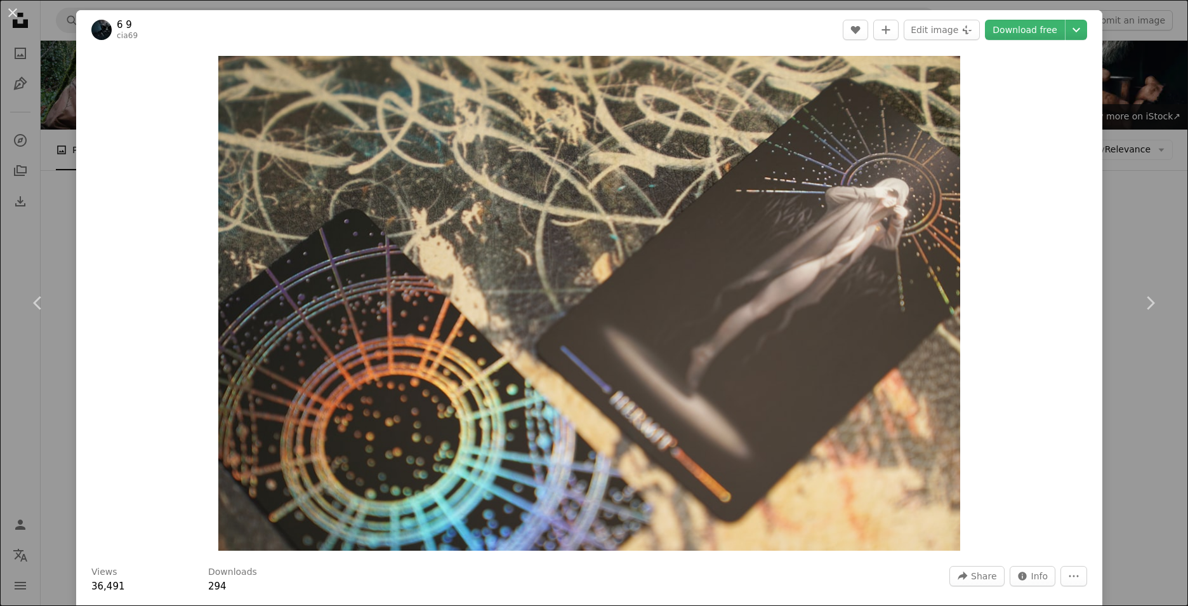
click at [1126, 62] on div "An X shape Chevron left Chevron right 6 9 cia69 A heart A plus sign Edit image …" at bounding box center [594, 303] width 1188 height 606
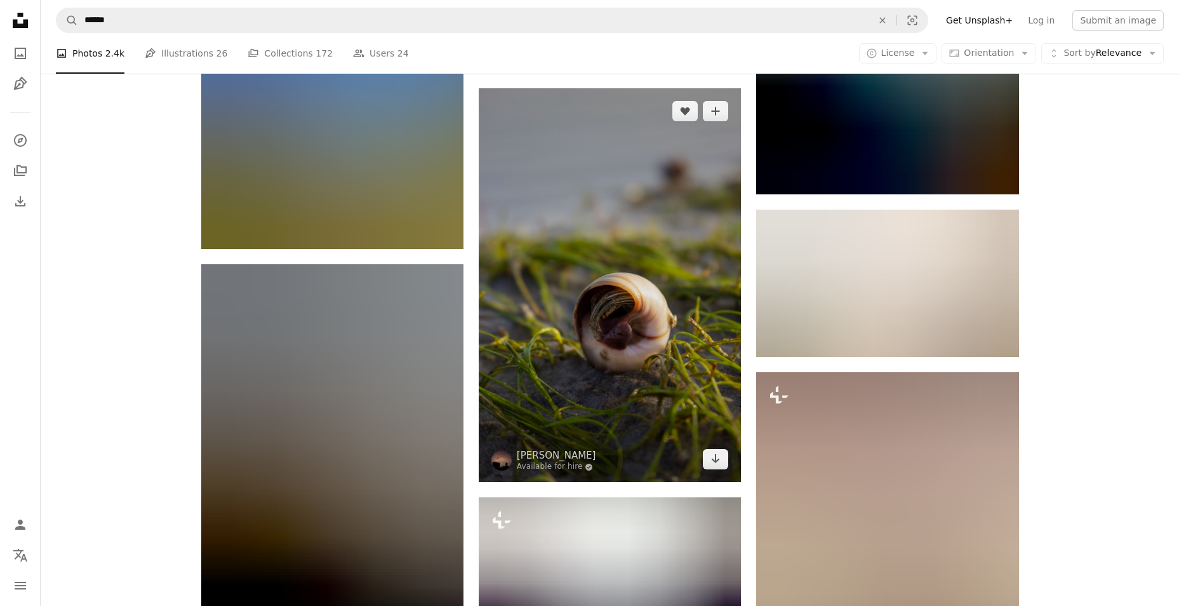
scroll to position [762, 0]
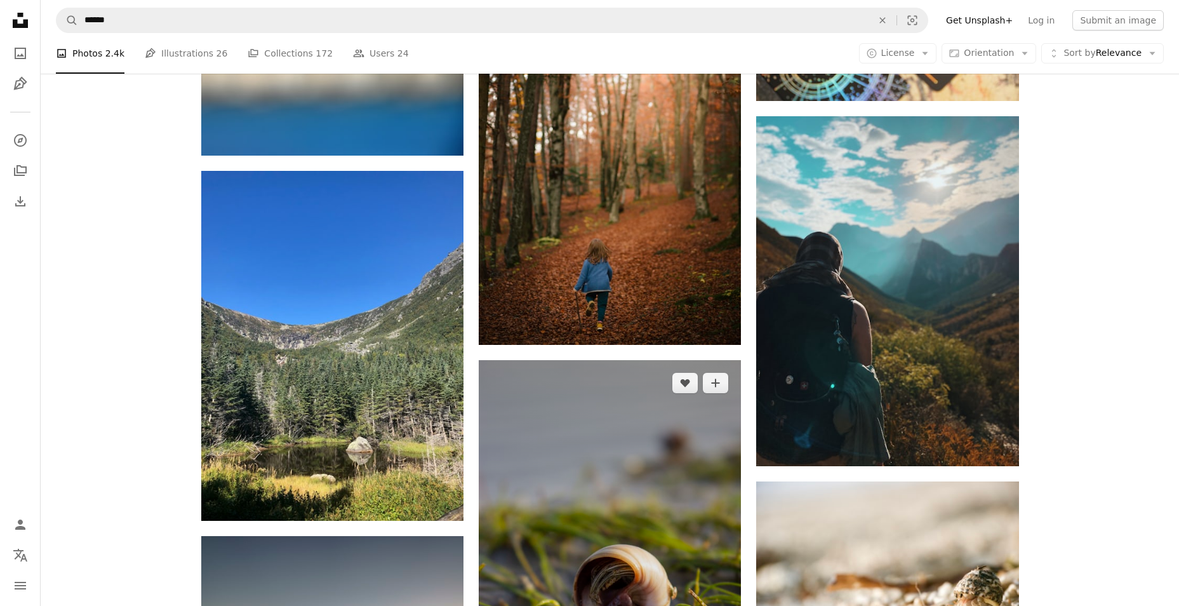
click at [648, 425] on img at bounding box center [610, 557] width 262 height 394
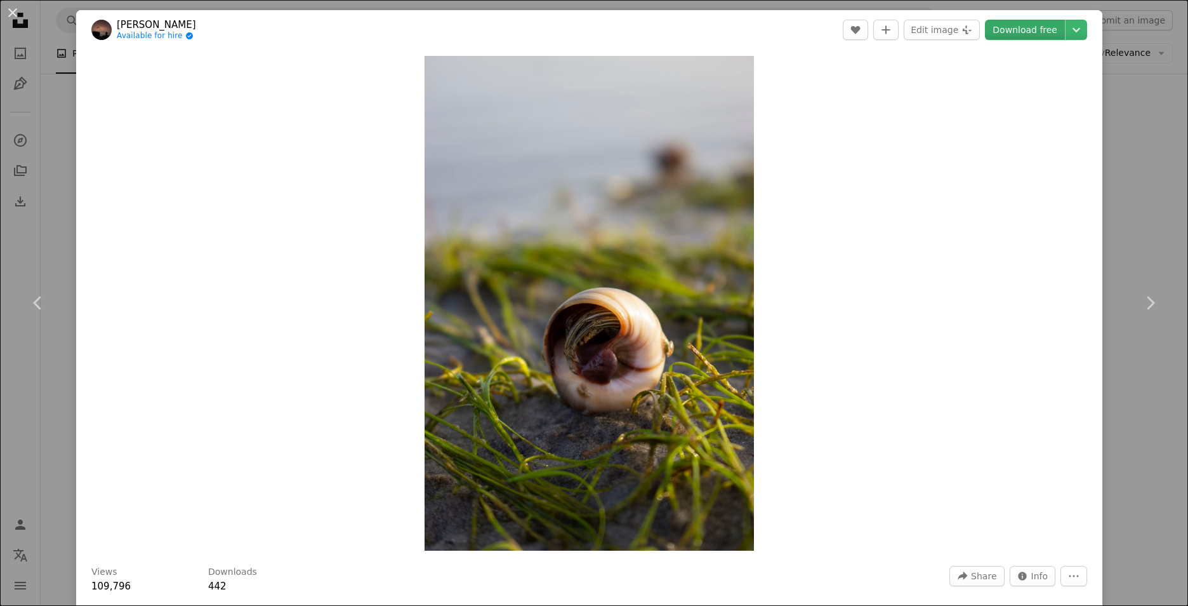
click at [1031, 26] on link "Download free" at bounding box center [1025, 30] width 80 height 20
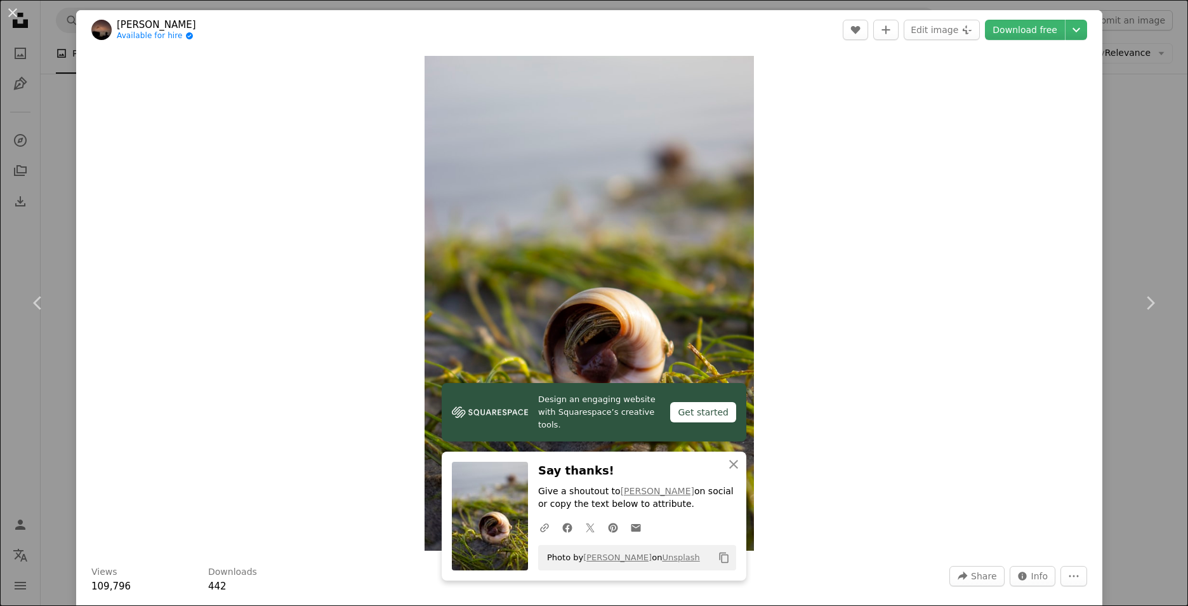
click at [1138, 208] on div "An X shape Chevron left Chevron right Design an engaging website with Squarespa…" at bounding box center [594, 303] width 1188 height 606
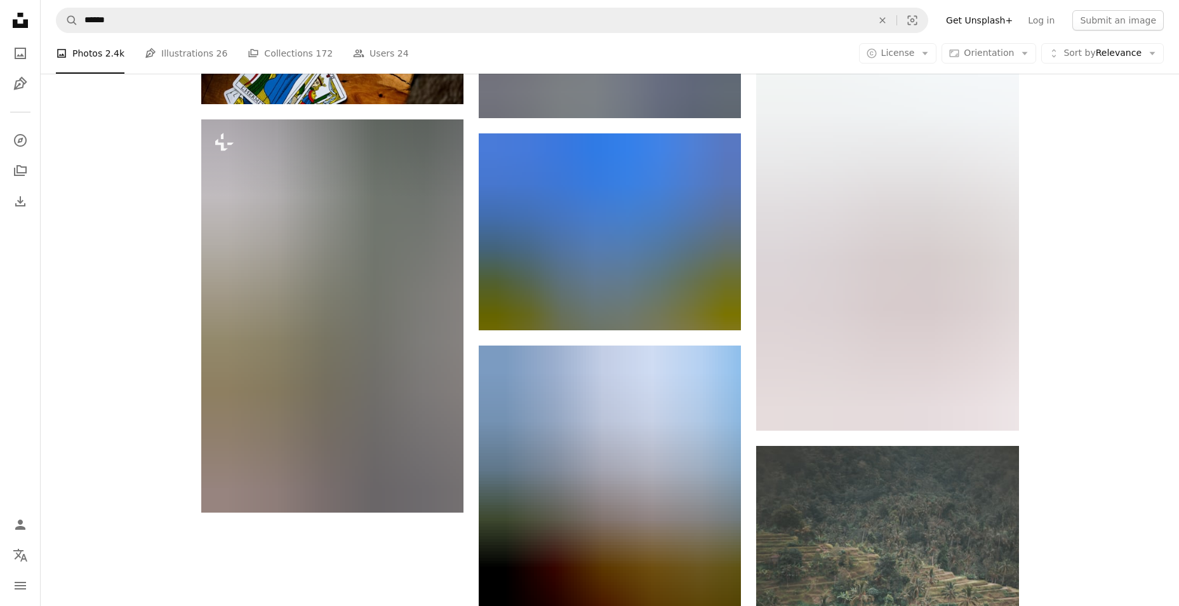
scroll to position [2063, 0]
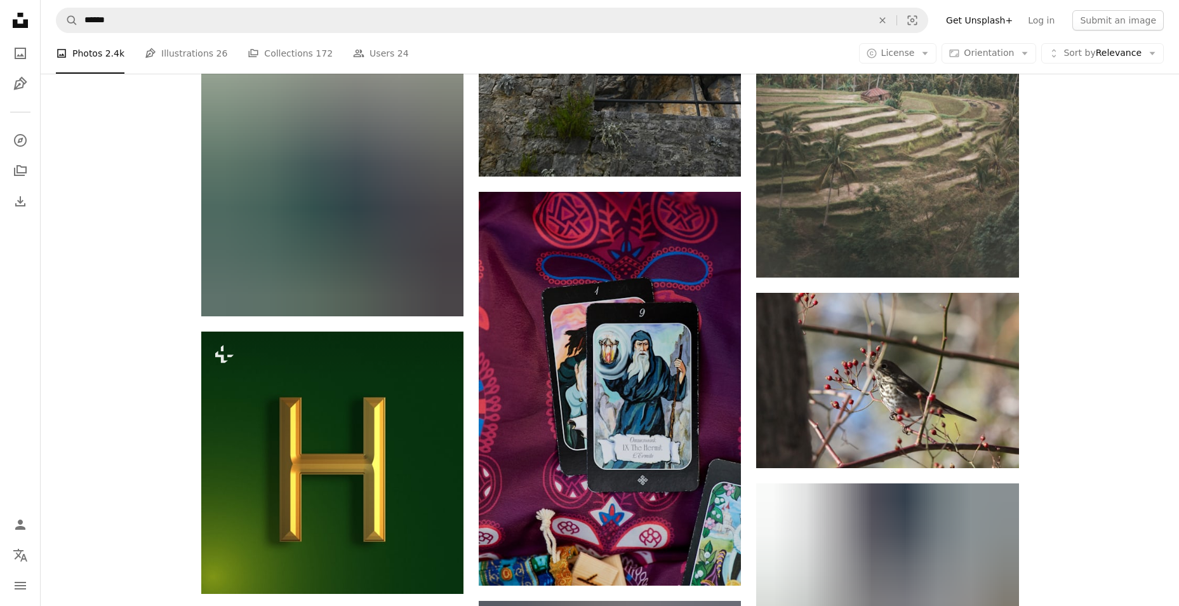
scroll to position [2254, 0]
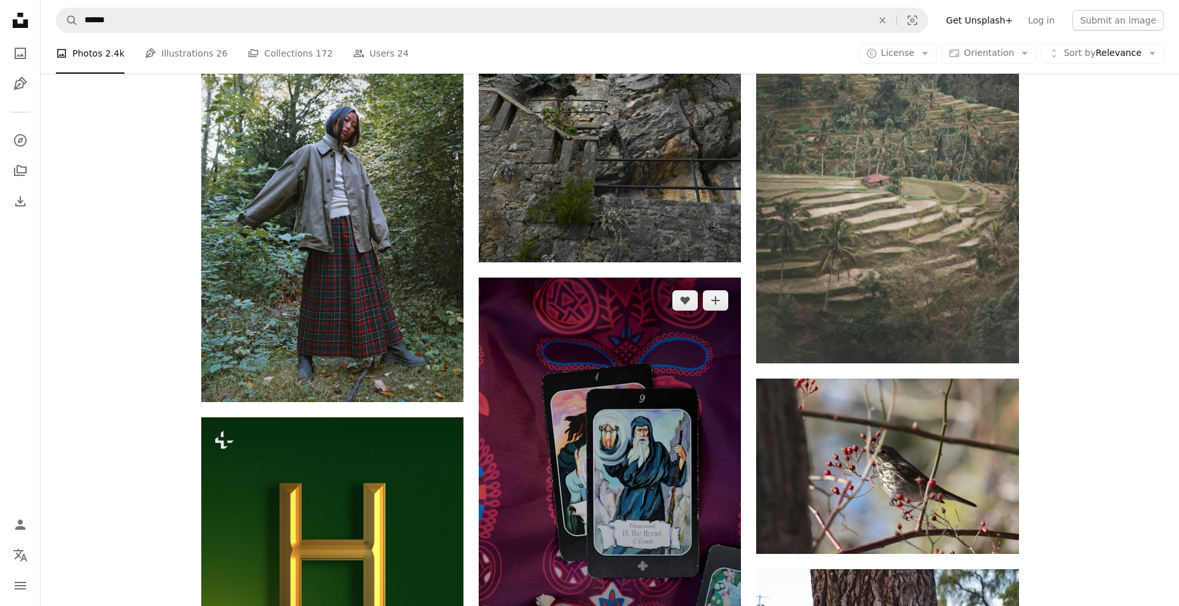
click at [678, 320] on img at bounding box center [610, 474] width 262 height 394
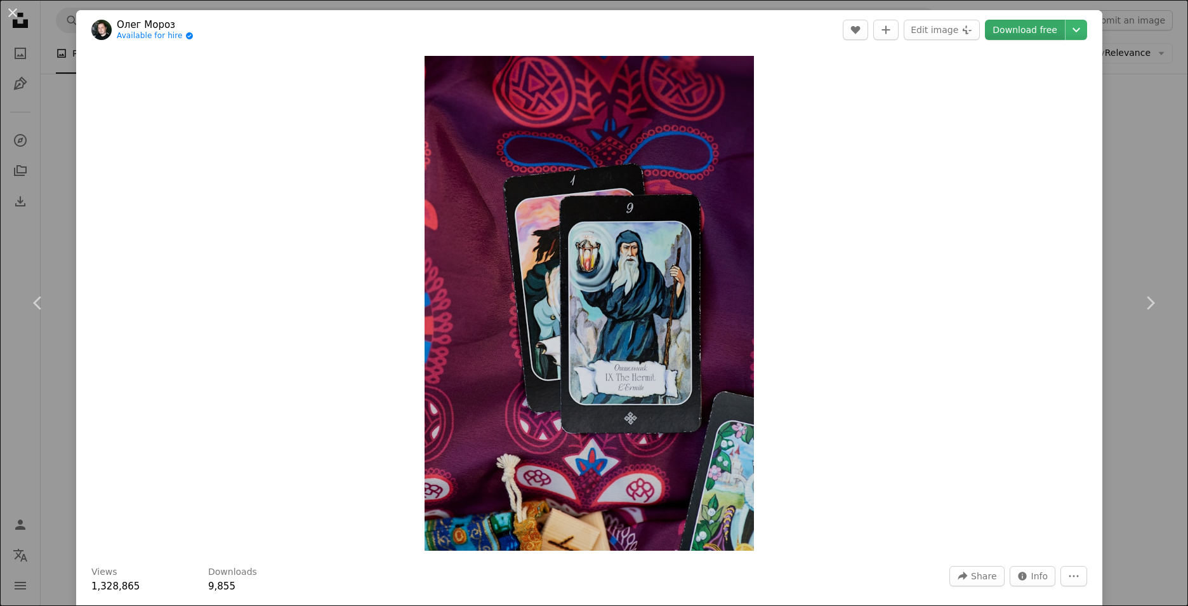
click at [1025, 34] on link "Download free" at bounding box center [1025, 30] width 80 height 20
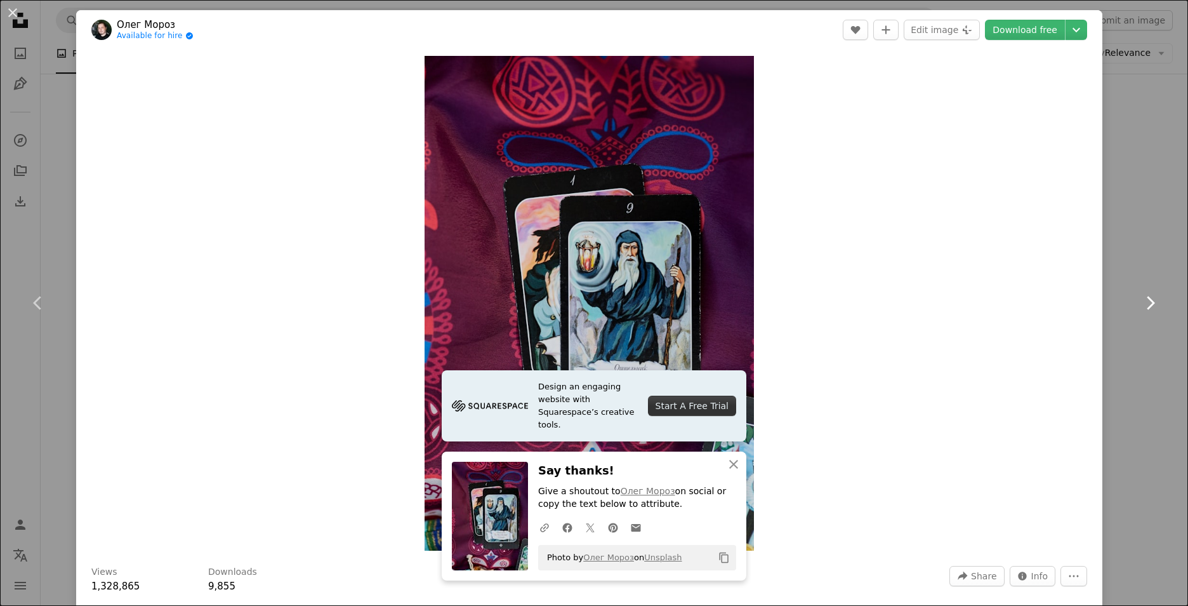
click at [1131, 333] on link "Chevron right" at bounding box center [1150, 303] width 76 height 122
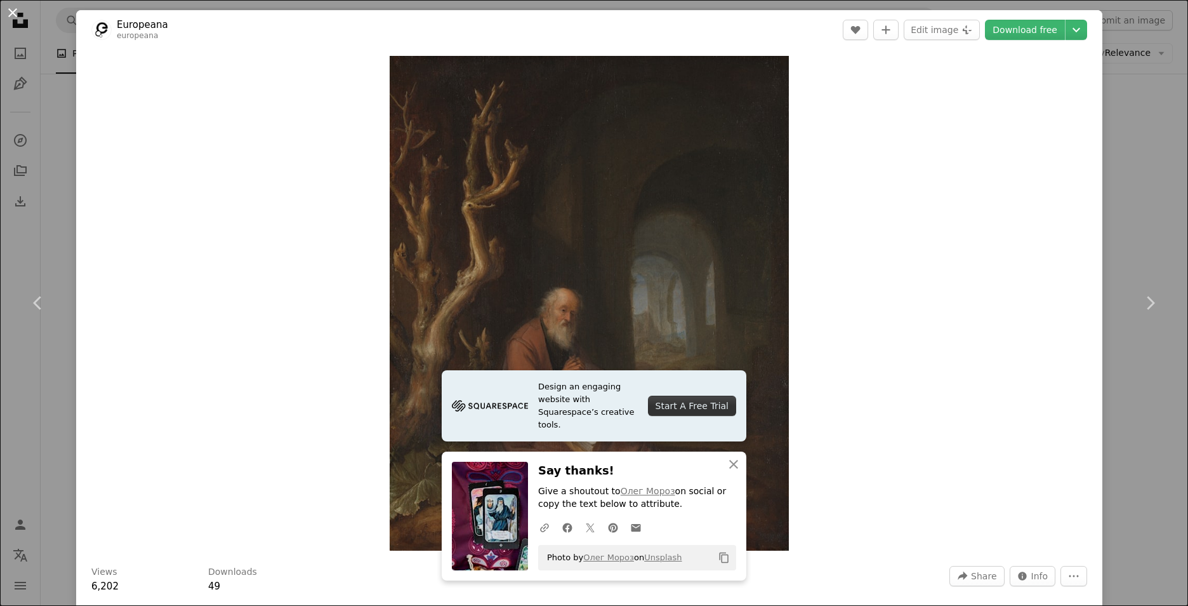
click at [13, 10] on button "An X shape" at bounding box center [12, 12] width 15 height 15
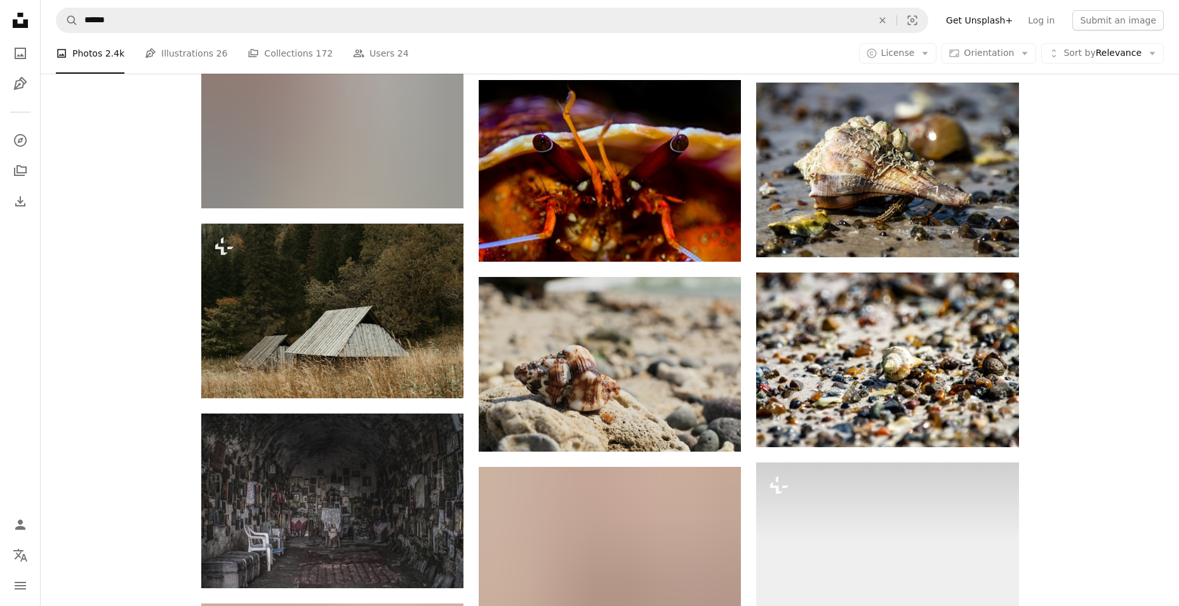
scroll to position [4285, 0]
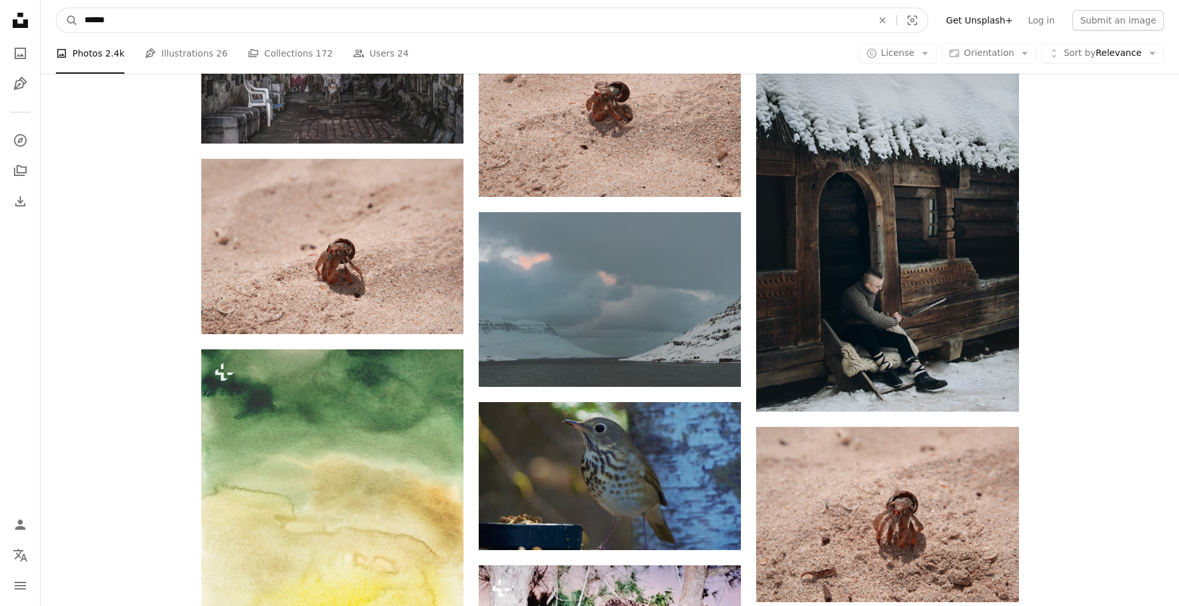
drag, startPoint x: 204, startPoint y: 11, endPoint x: 50, endPoint y: 18, distance: 155.0
click at [50, 18] on nav "A magnifying glass ****** An X shape Visual search Filters Get Unsplash+ Log in…" at bounding box center [610, 20] width 1138 height 41
type input "**********"
click button "A magnifying glass" at bounding box center [68, 20] width 22 height 24
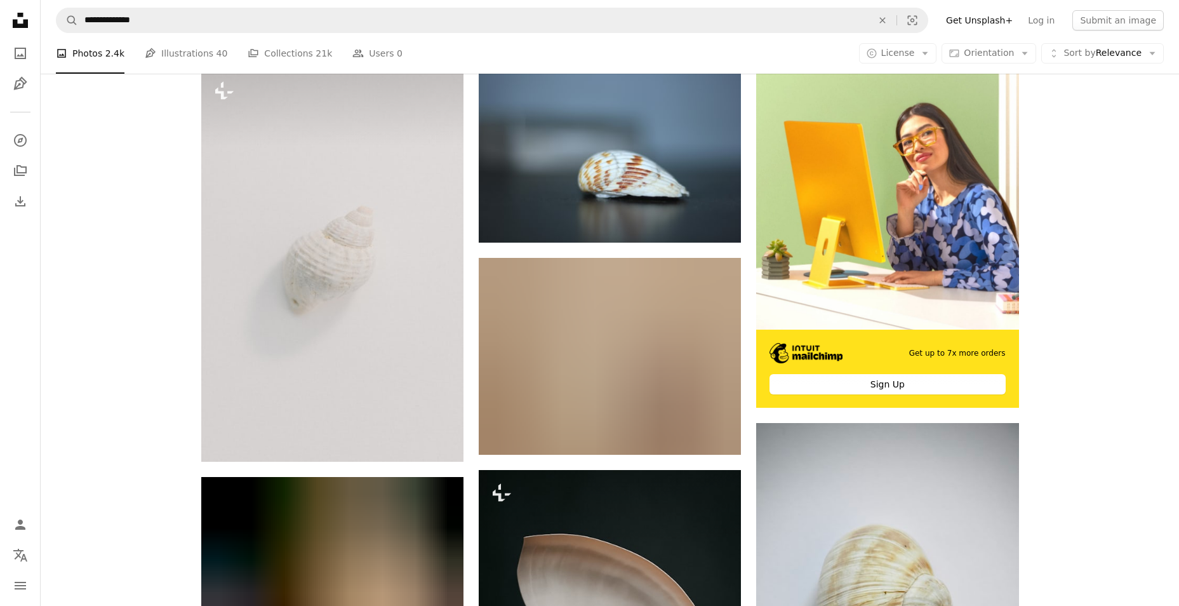
scroll to position [260, 0]
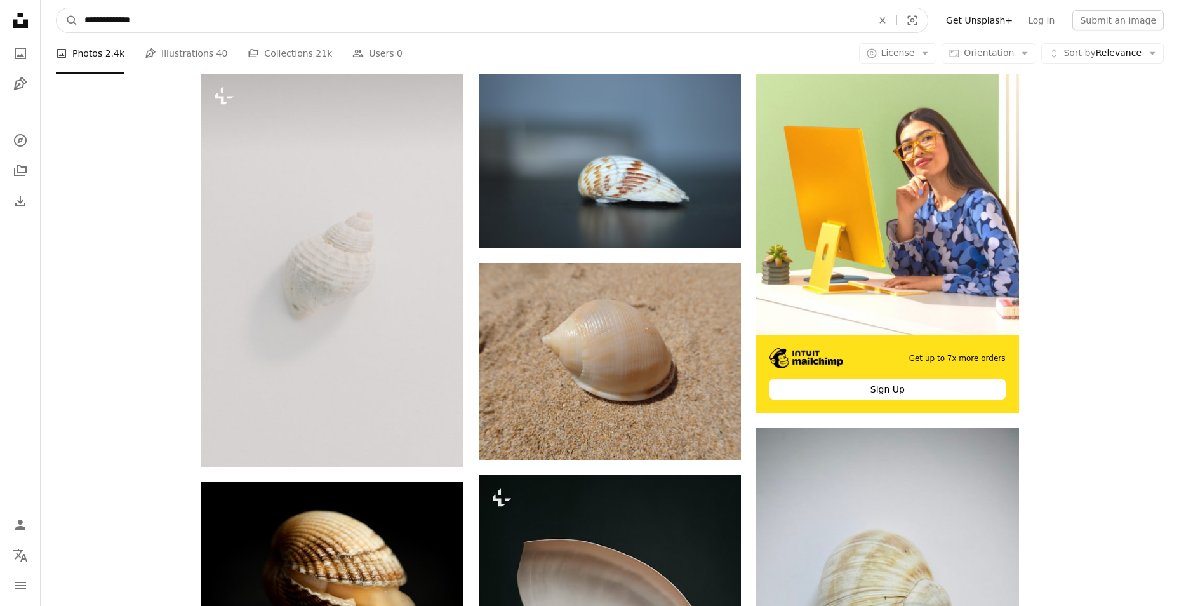
drag, startPoint x: 162, startPoint y: 18, endPoint x: 53, endPoint y: 20, distance: 108.6
click at [53, 20] on nav "**********" at bounding box center [610, 20] width 1138 height 41
type input "**********"
click button "A magnifying glass" at bounding box center [68, 20] width 22 height 24
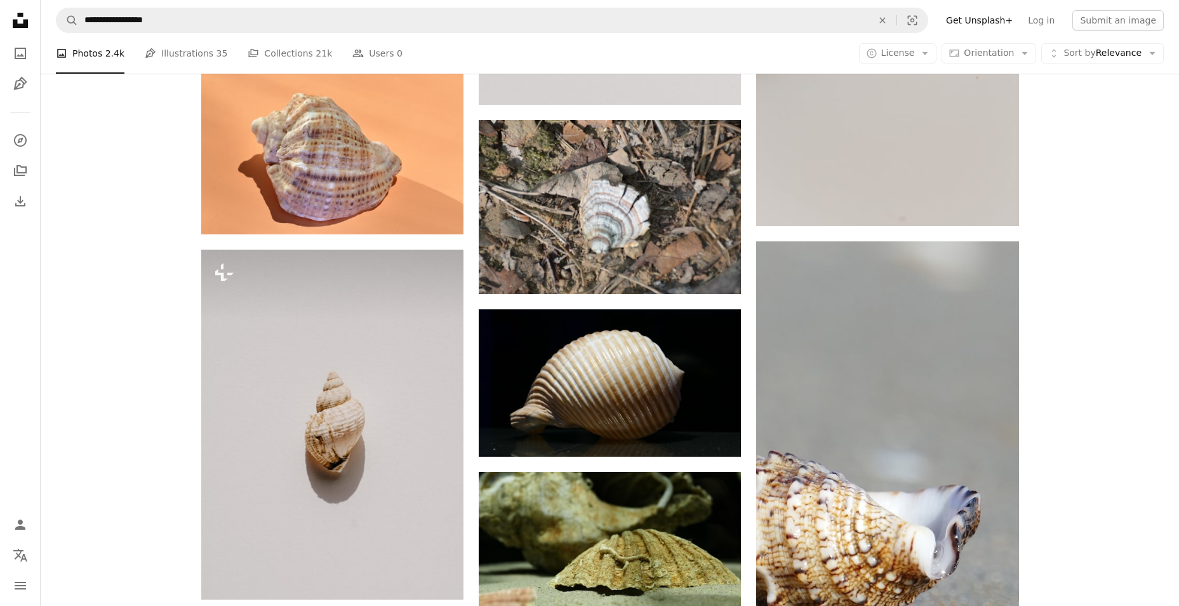
scroll to position [1524, 0]
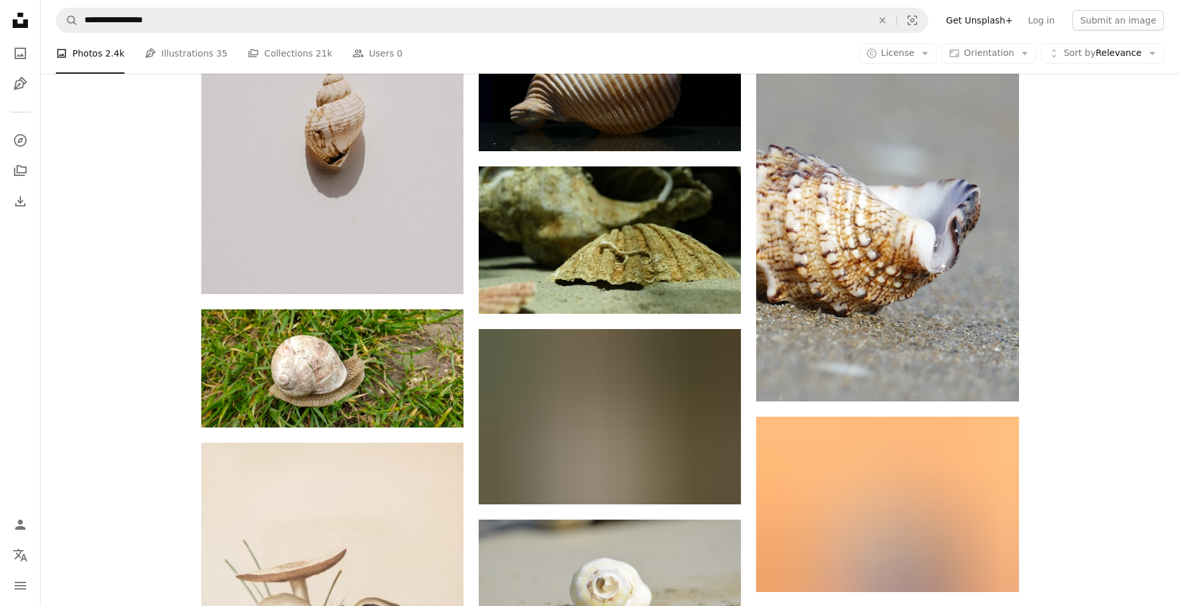
scroll to position [1905, 0]
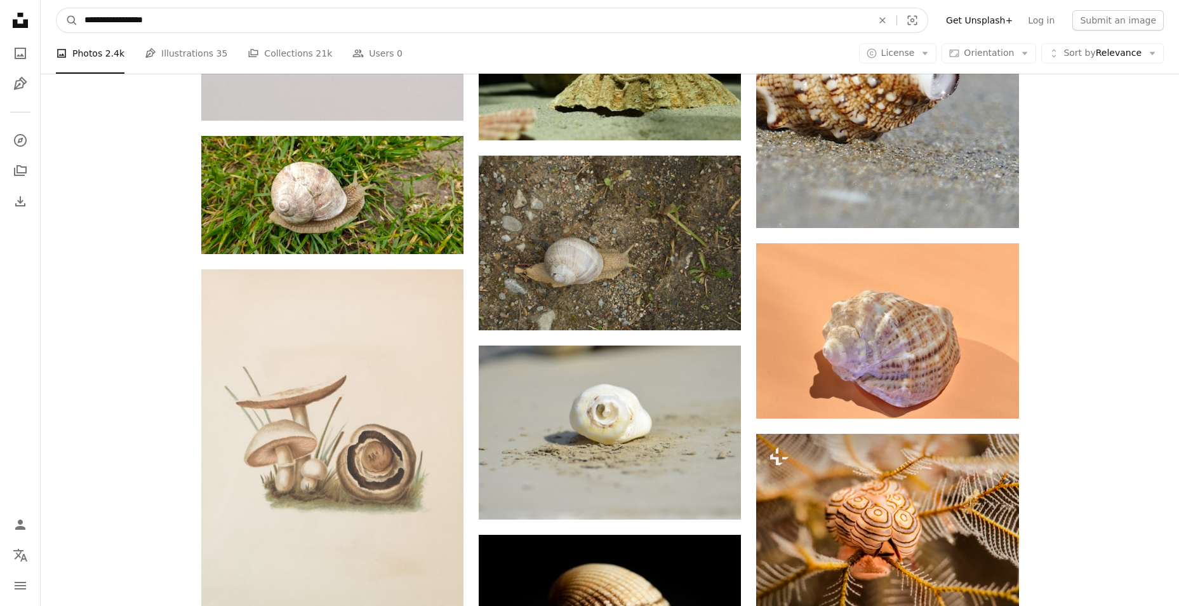
click at [186, 20] on input "**********" at bounding box center [473, 20] width 790 height 24
type input "*********"
click button "A magnifying glass" at bounding box center [68, 20] width 22 height 24
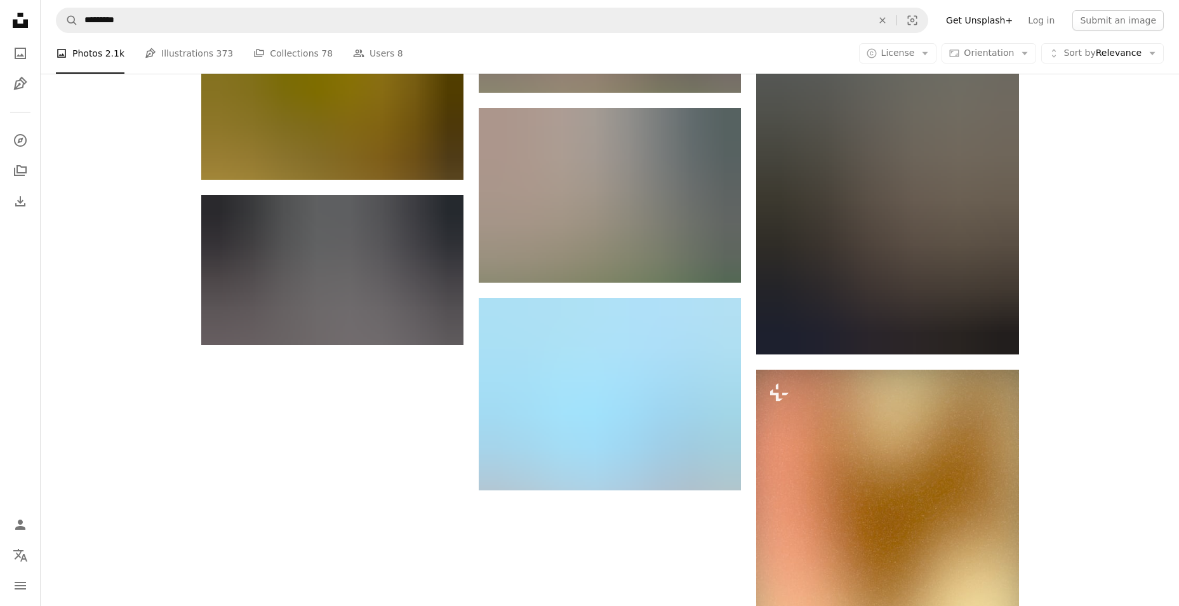
scroll to position [1489, 0]
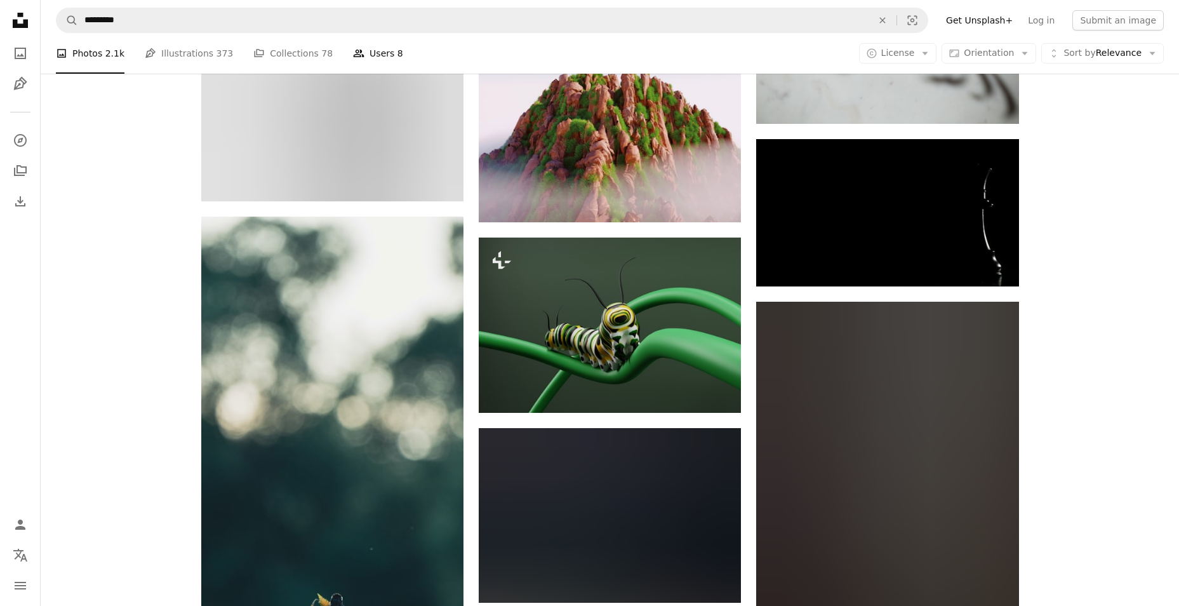
scroll to position [7901, 0]
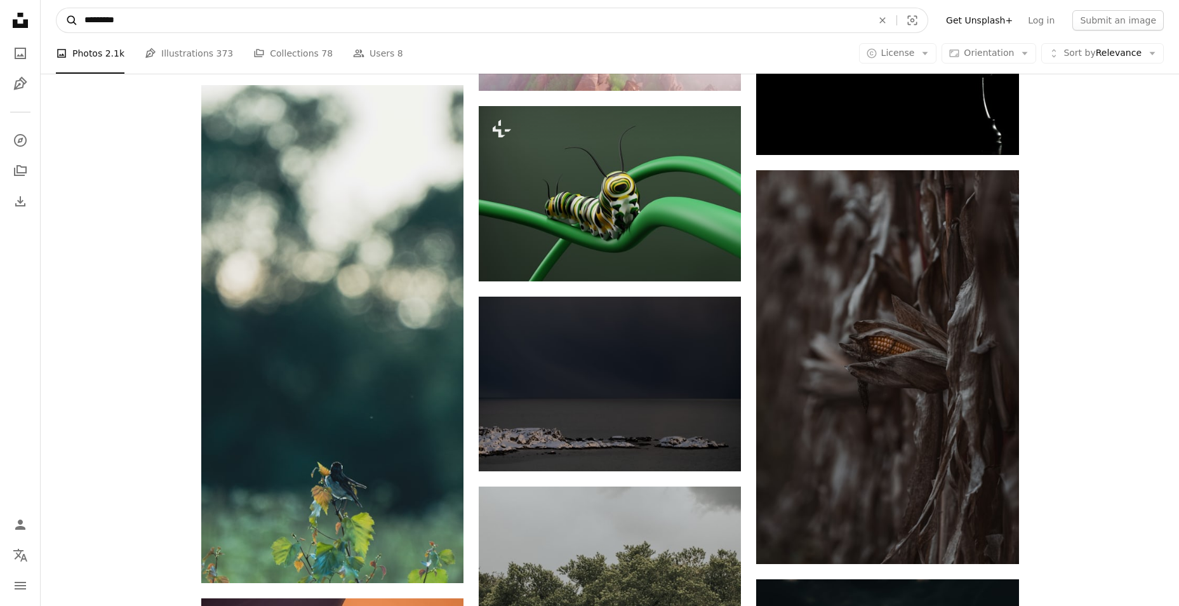
drag, startPoint x: 130, startPoint y: 15, endPoint x: 70, endPoint y: 17, distance: 60.4
click at [70, 17] on form "A magnifying glass ********* An X shape Visual search" at bounding box center [492, 20] width 872 height 25
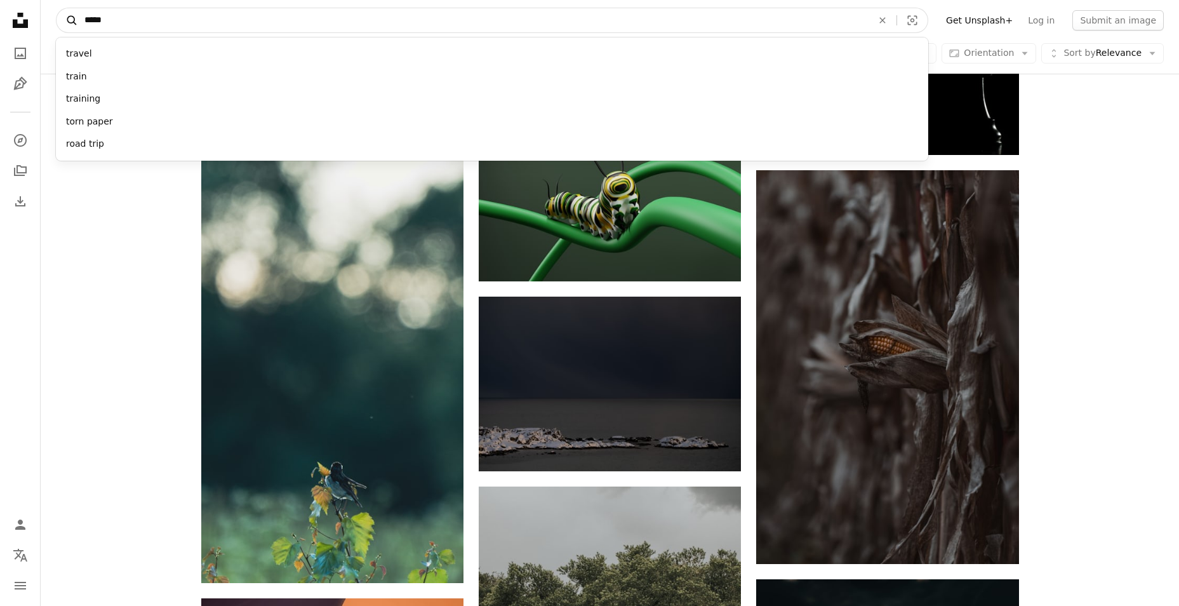
type input "******"
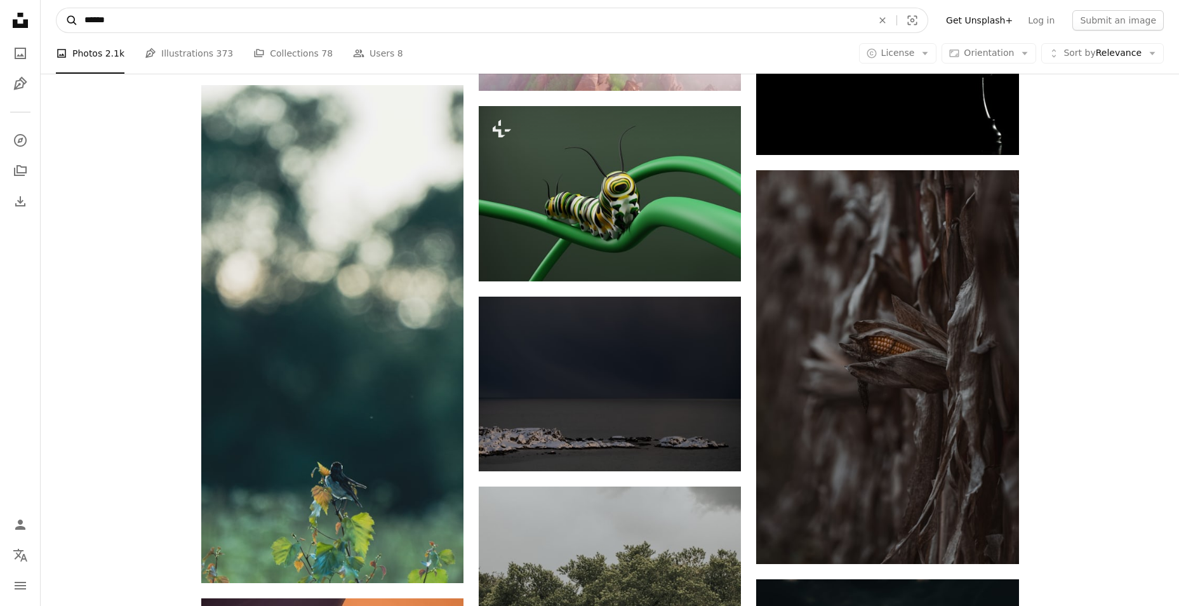
click button "A magnifying glass" at bounding box center [68, 20] width 22 height 24
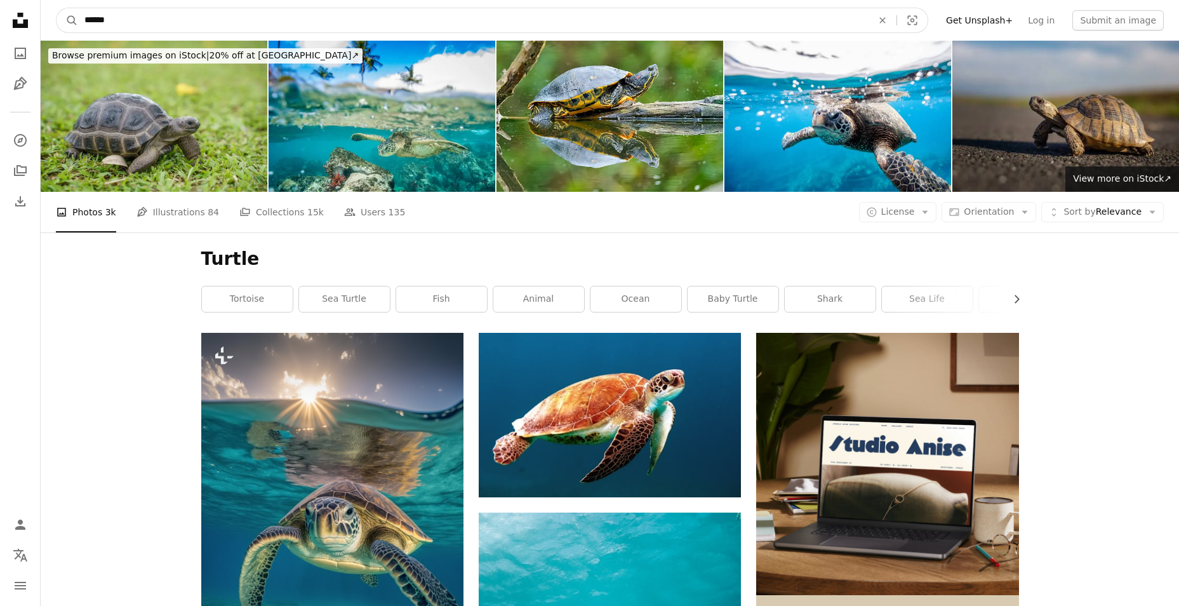
click at [144, 29] on input "******" at bounding box center [473, 20] width 790 height 24
type input "**********"
click button "A magnifying glass" at bounding box center [68, 20] width 22 height 24
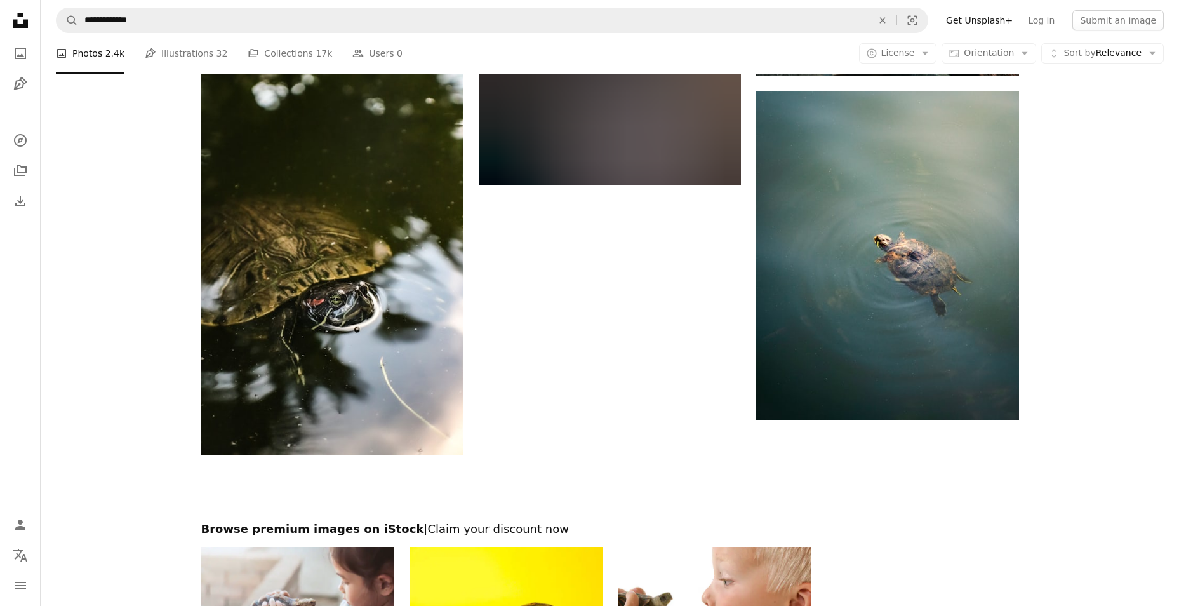
scroll to position [1973, 0]
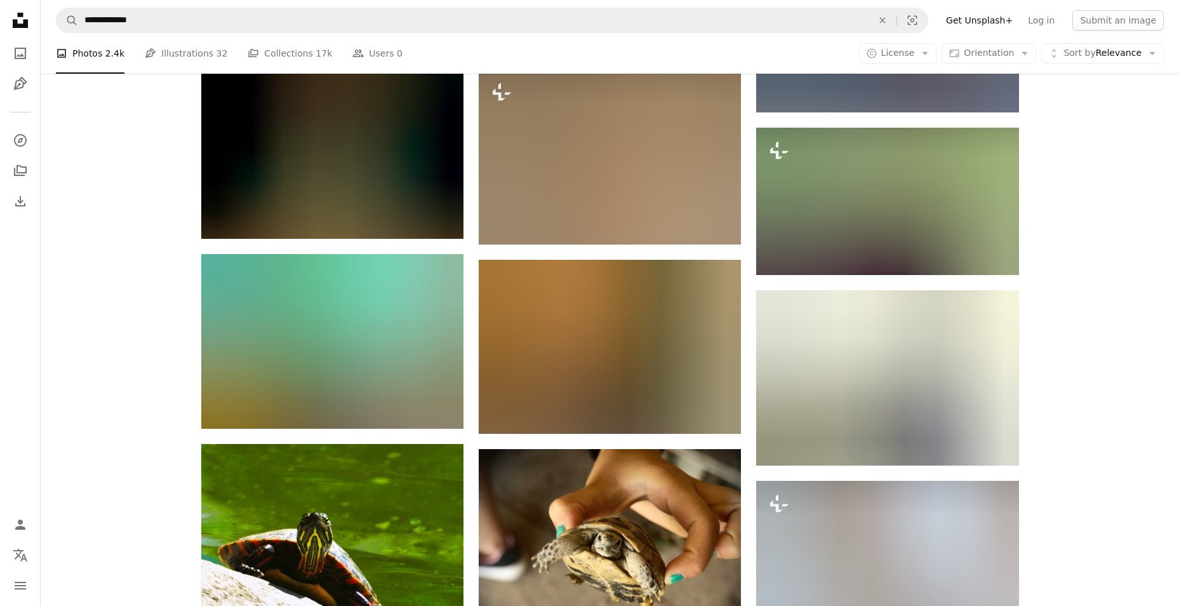
scroll to position [6290, 0]
